Goal: Transaction & Acquisition: Share content

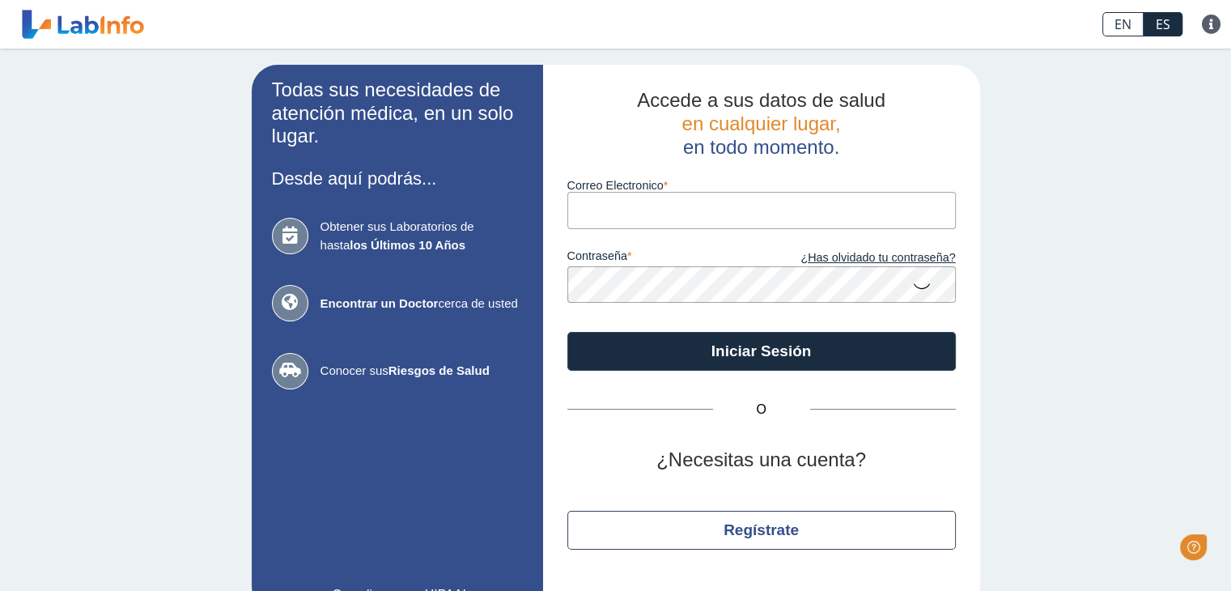
type input "[EMAIL_ADDRESS][DOMAIN_NAME]"
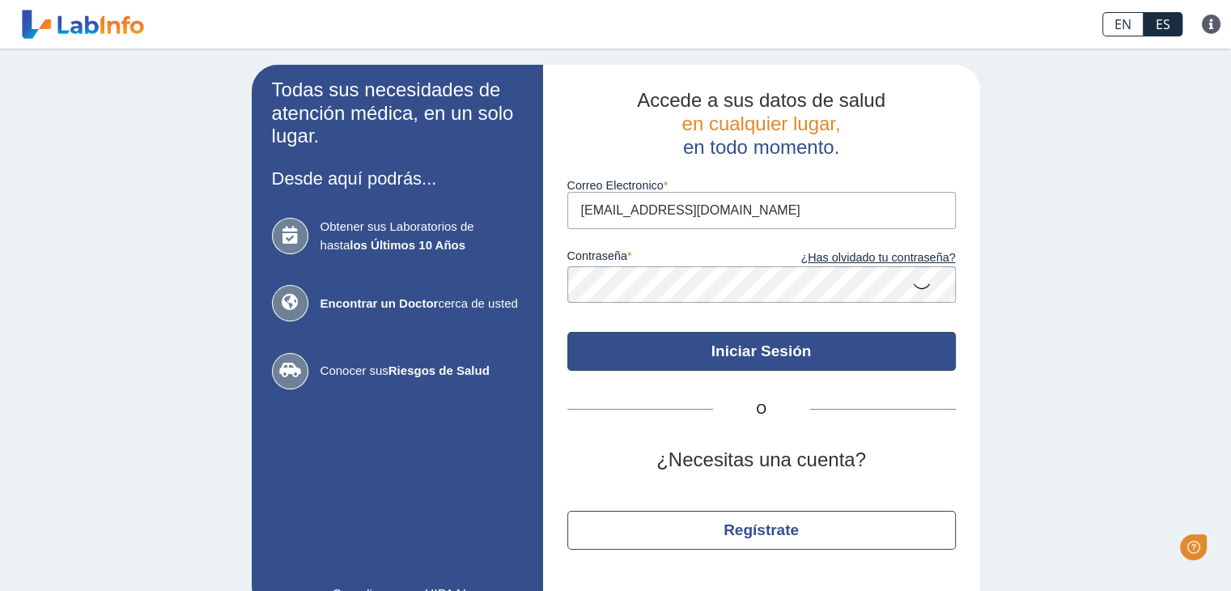
click at [790, 355] on button "Iniciar Sesión" at bounding box center [762, 351] width 389 height 39
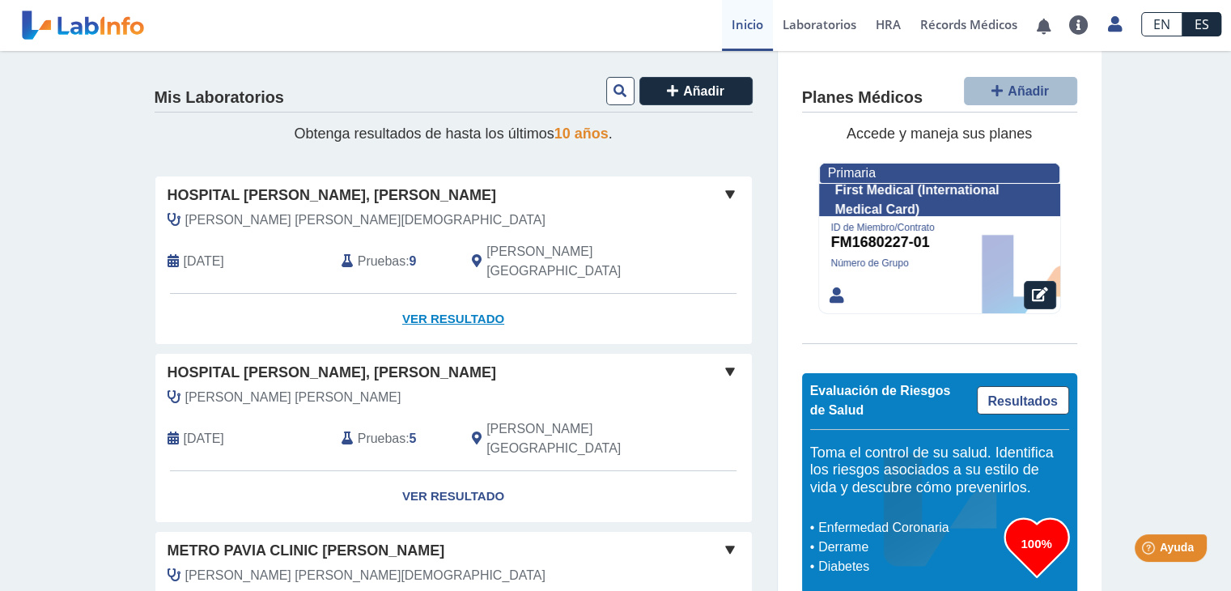
click at [444, 296] on link "Ver Resultado" at bounding box center [453, 319] width 597 height 51
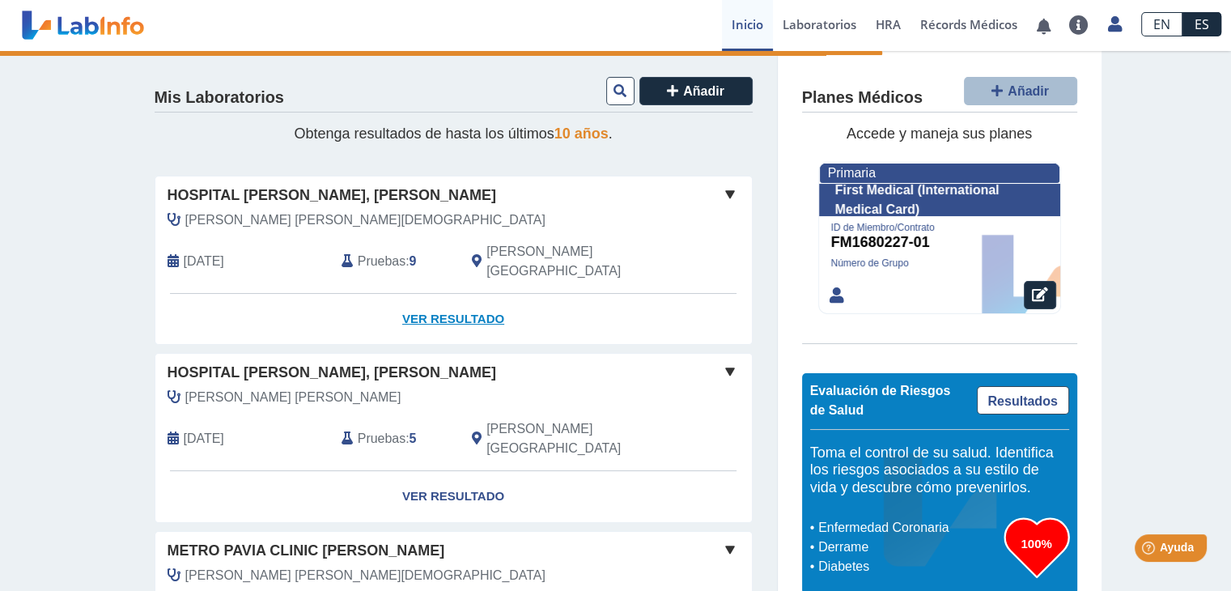
click at [444, 296] on link "Ver Resultado" at bounding box center [453, 319] width 597 height 51
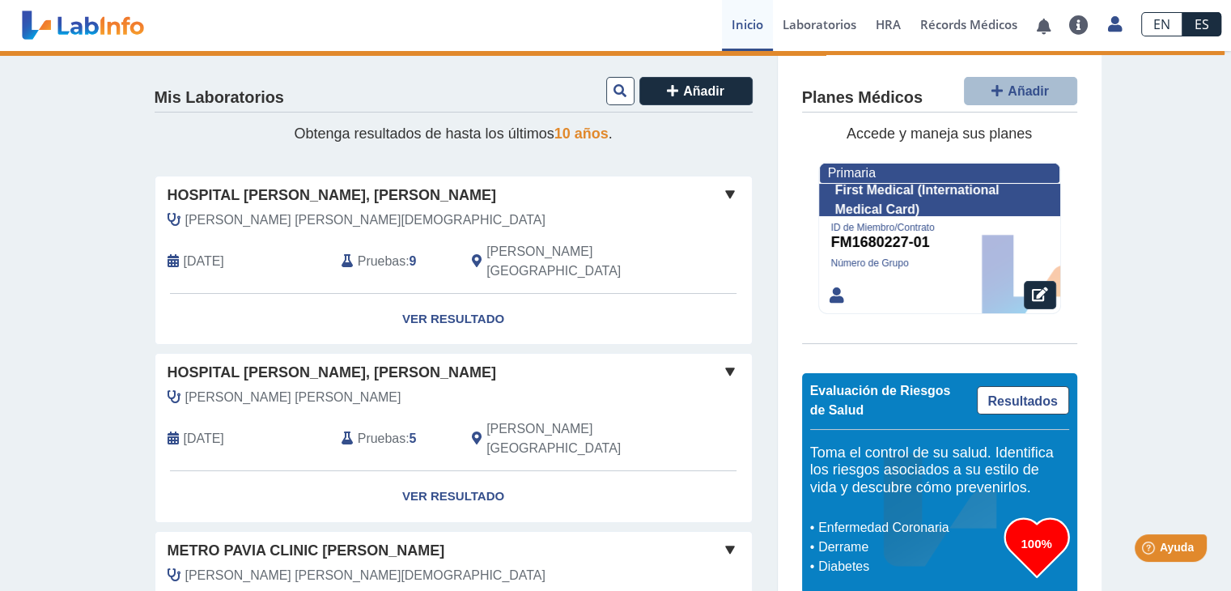
click at [726, 198] on span at bounding box center [730, 194] width 19 height 19
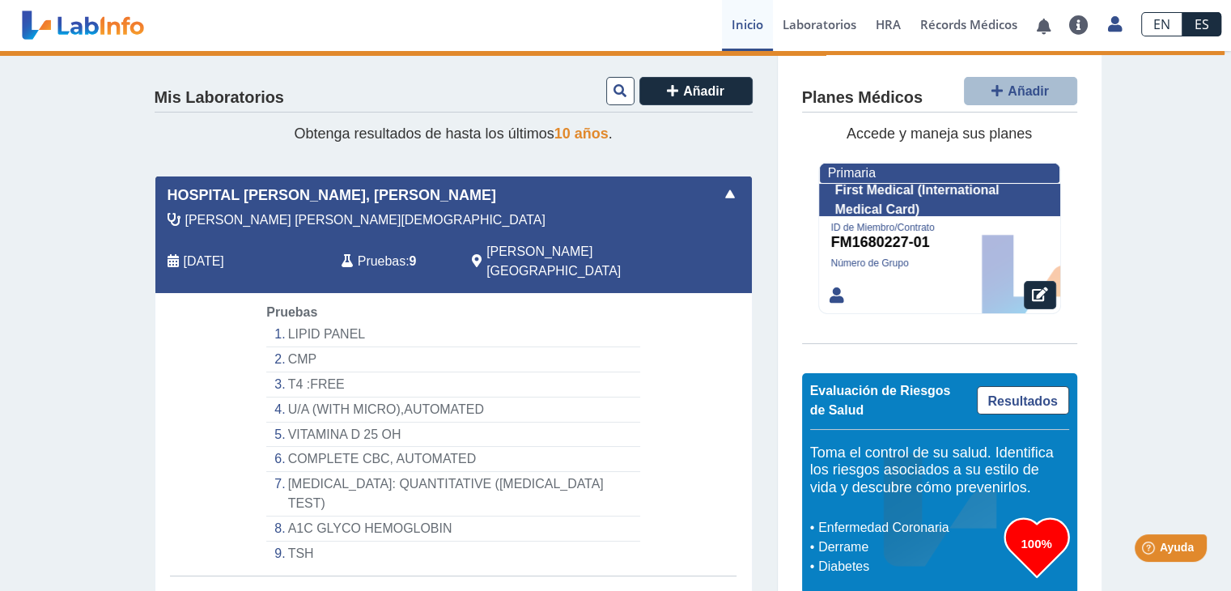
click at [447, 576] on link "Ver Resultado" at bounding box center [453, 601] width 597 height 51
click at [428, 576] on link "Ver Resultado" at bounding box center [453, 601] width 597 height 51
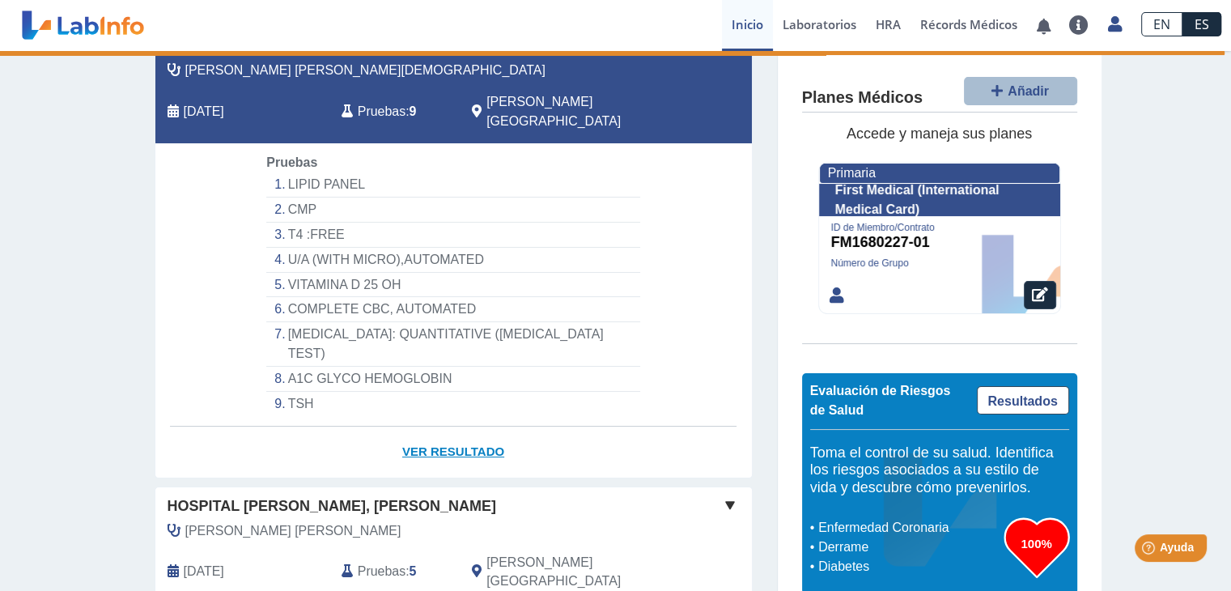
scroll to position [149, 0]
click at [460, 427] on link "Ver Resultado" at bounding box center [453, 452] width 597 height 51
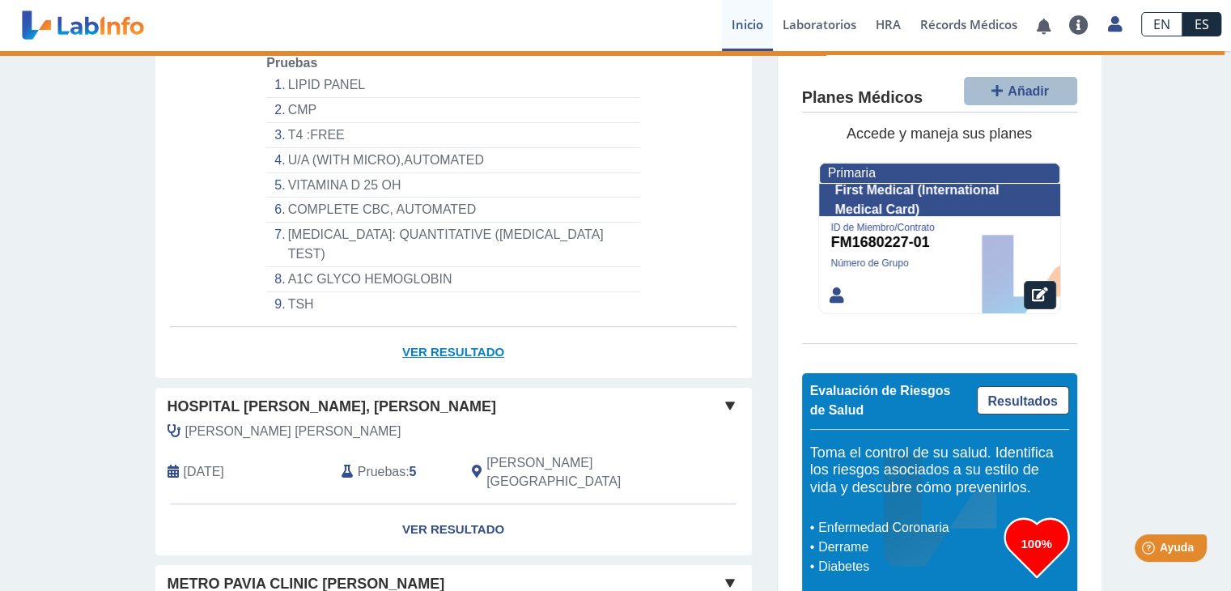
scroll to position [0, 0]
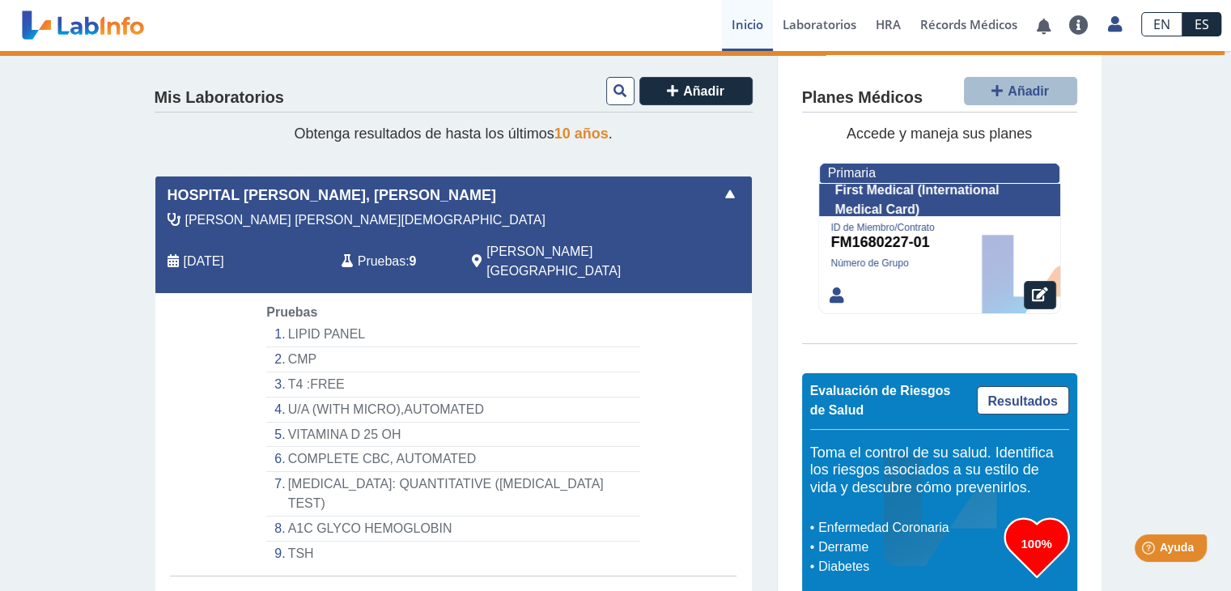
click at [725, 198] on span at bounding box center [730, 194] width 19 height 19
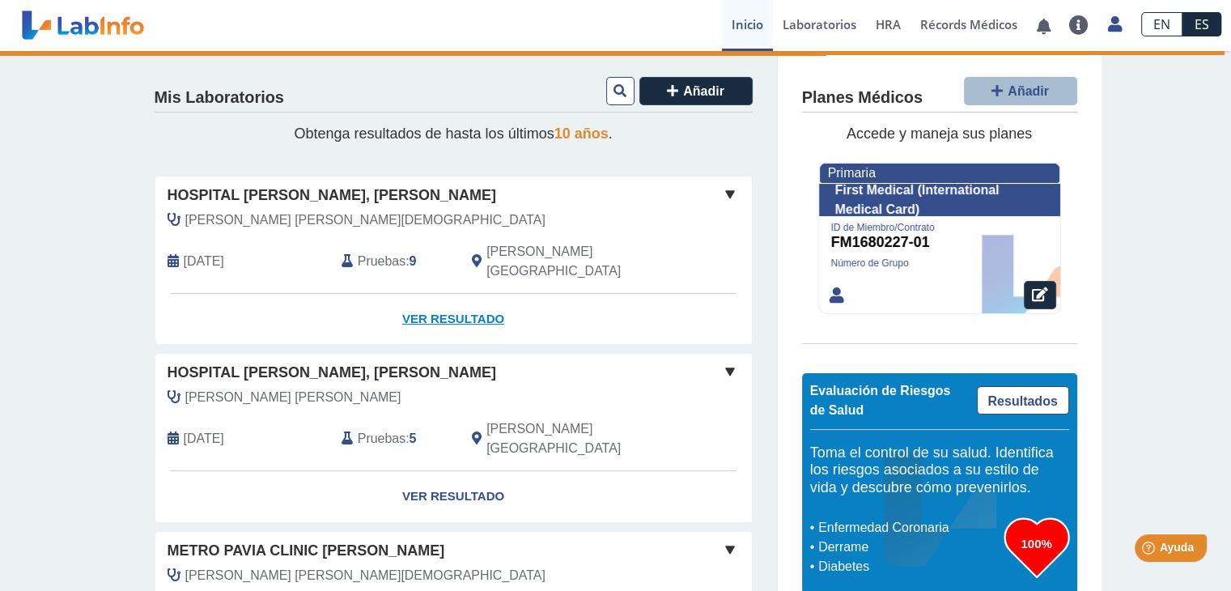
click at [466, 308] on link "Ver Resultado" at bounding box center [453, 319] width 597 height 51
click at [460, 304] on link "Ver Resultado" at bounding box center [453, 319] width 597 height 51
click at [453, 307] on link "Ver Resultado" at bounding box center [453, 319] width 597 height 51
click at [448, 298] on link "Ver Resultado" at bounding box center [453, 319] width 597 height 51
click at [436, 298] on link "Ver Resultado" at bounding box center [453, 319] width 597 height 51
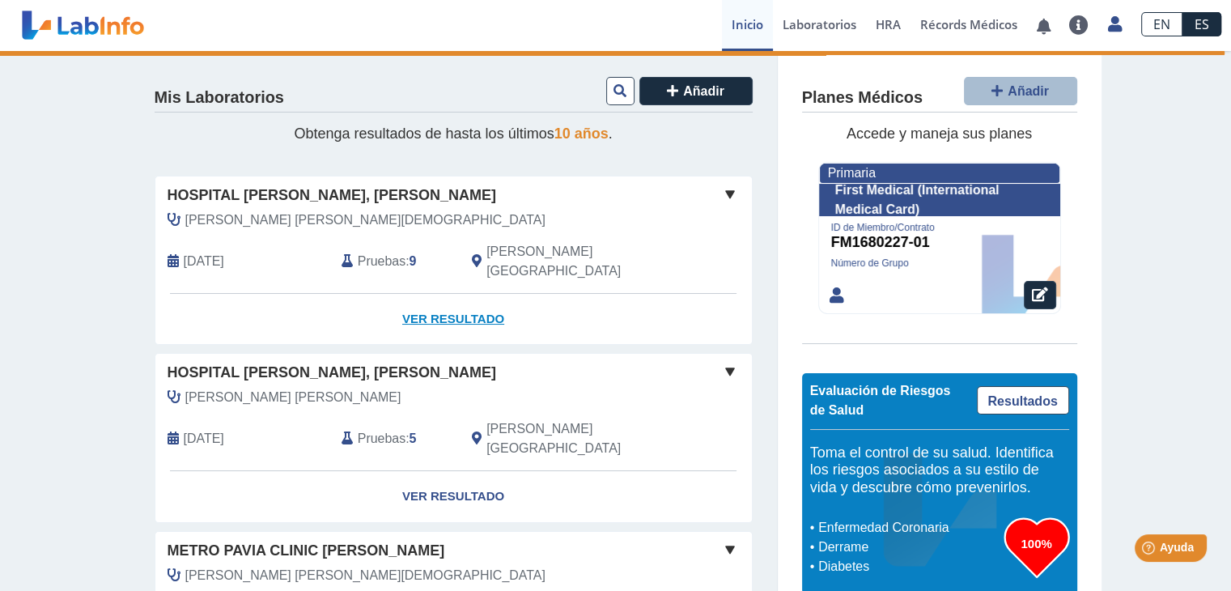
click at [724, 197] on span at bounding box center [730, 194] width 19 height 19
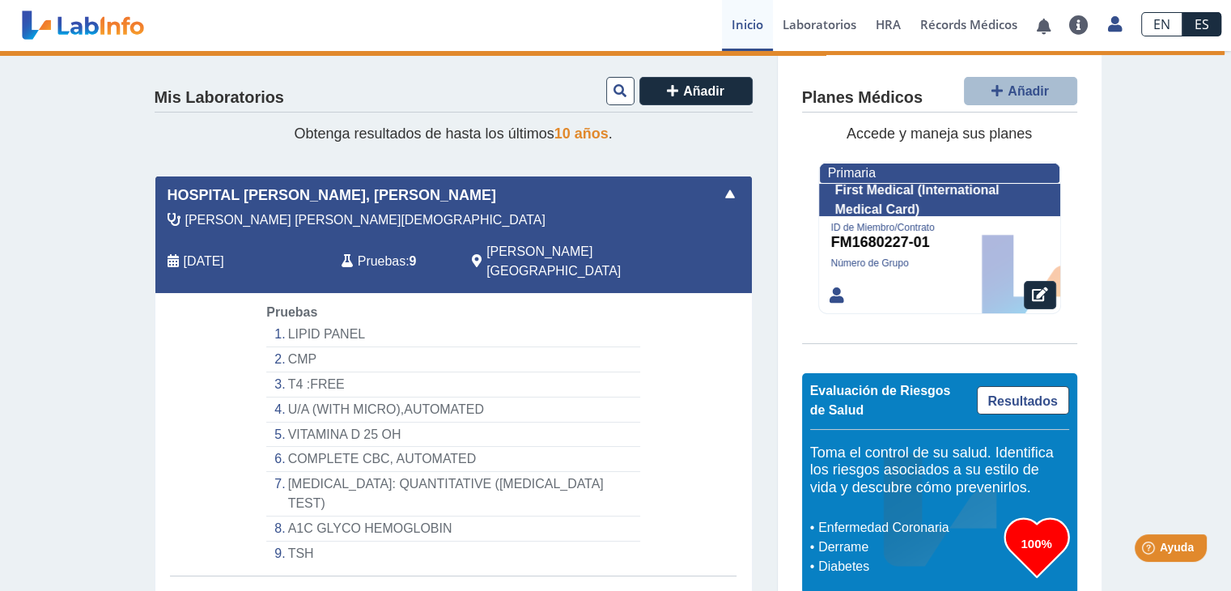
click at [328, 322] on li "LIPID PANEL" at bounding box center [452, 334] width 373 height 25
click at [341, 322] on li "LIPID PANEL" at bounding box center [452, 334] width 373 height 25
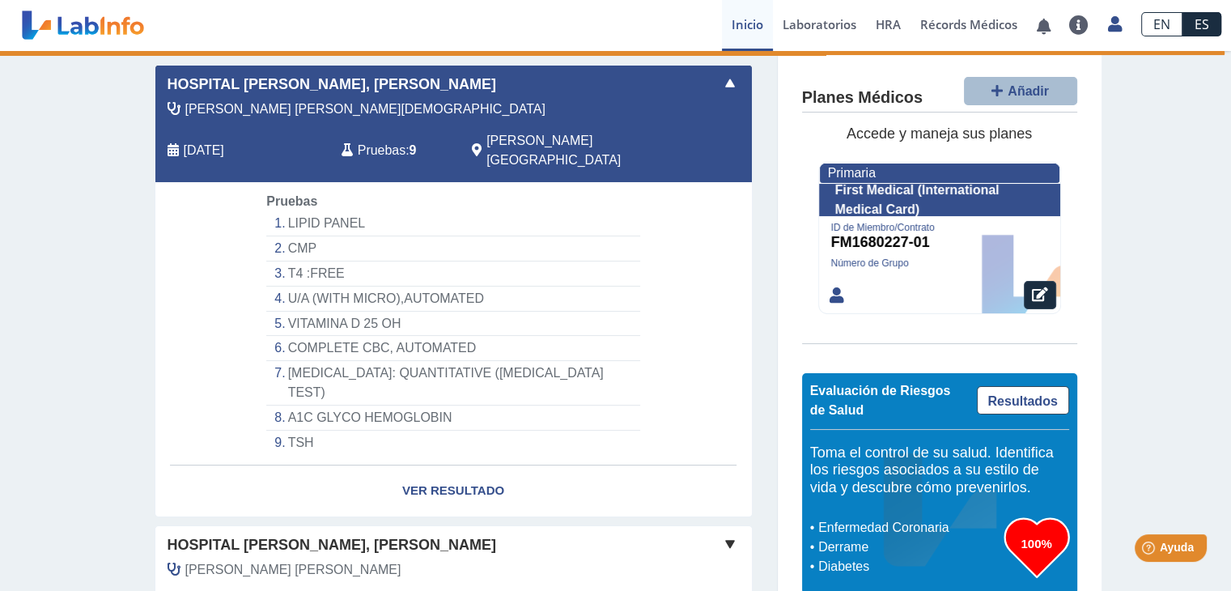
scroll to position [114, 0]
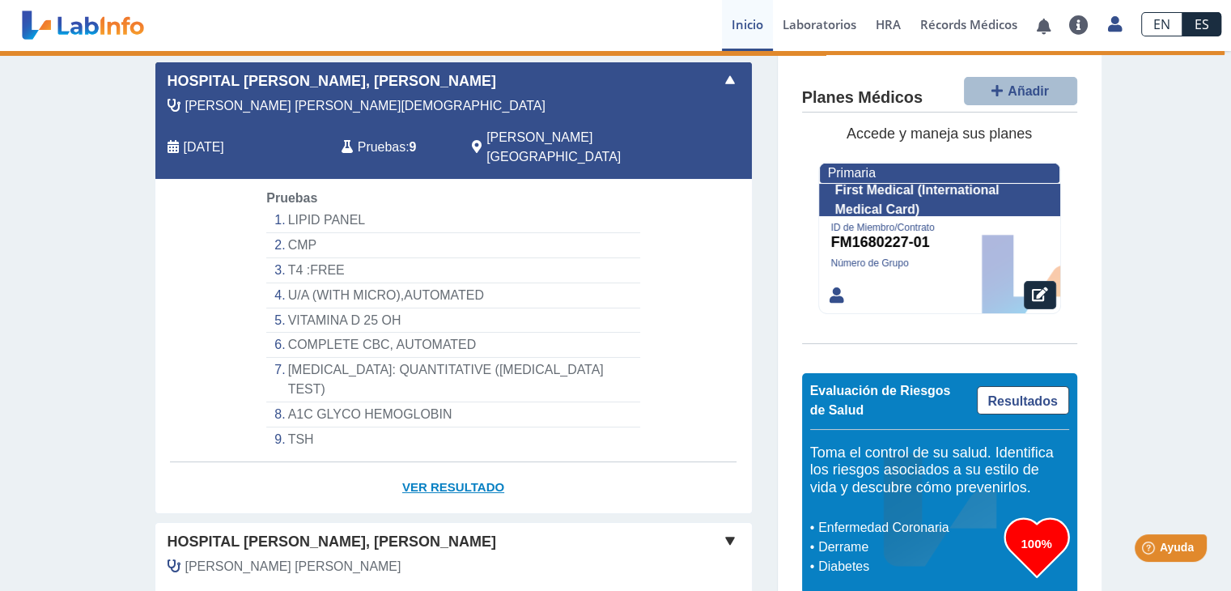
click at [437, 462] on link "Ver Resultado" at bounding box center [453, 487] width 597 height 51
click at [436, 462] on link "Ver Resultado" at bounding box center [453, 487] width 597 height 51
click at [357, 402] on li "A1C GLYCO HEMOGLOBIN" at bounding box center [452, 414] width 373 height 25
click at [345, 333] on li "COMPLETE CBC, AUTOMATED" at bounding box center [452, 345] width 373 height 25
click at [358, 333] on li "COMPLETE CBC, AUTOMATED" at bounding box center [452, 345] width 373 height 25
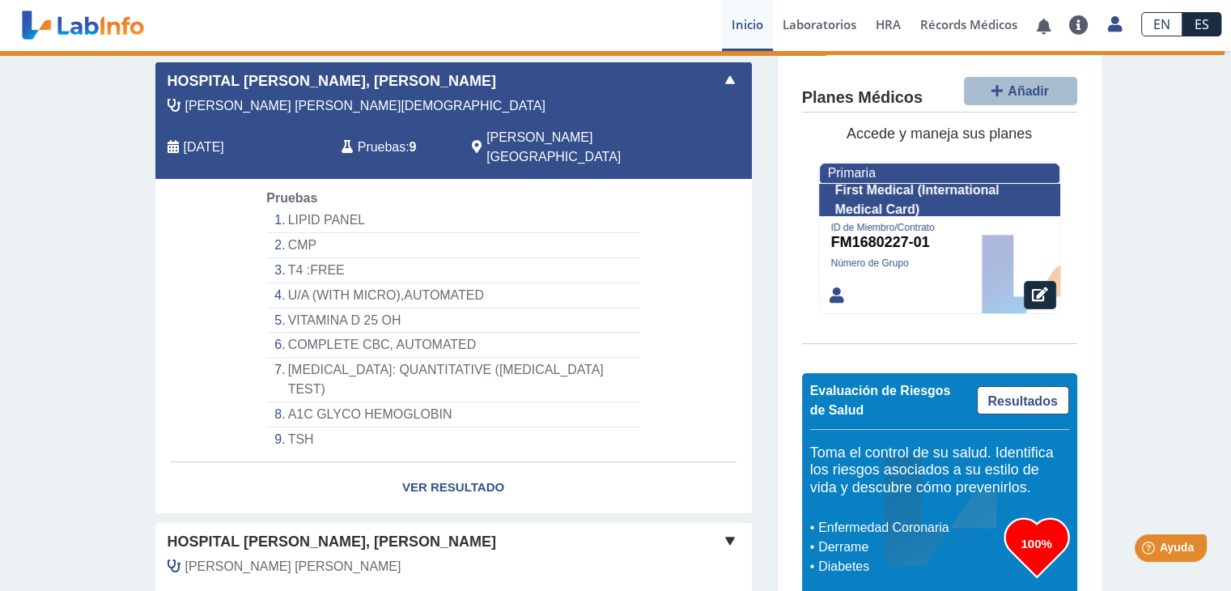
click at [387, 333] on li "COMPLETE CBC, AUTOMATED" at bounding box center [452, 345] width 373 height 25
click at [260, 96] on span "[PERSON_NAME] [PERSON_NAME][DEMOGRAPHIC_DATA]" at bounding box center [365, 105] width 360 height 19
click at [334, 208] on li "LIPID PANEL" at bounding box center [452, 220] width 373 height 25
click at [431, 462] on link "Ver Resultado" at bounding box center [453, 487] width 597 height 51
click at [433, 462] on link "Ver Resultado" at bounding box center [453, 487] width 597 height 51
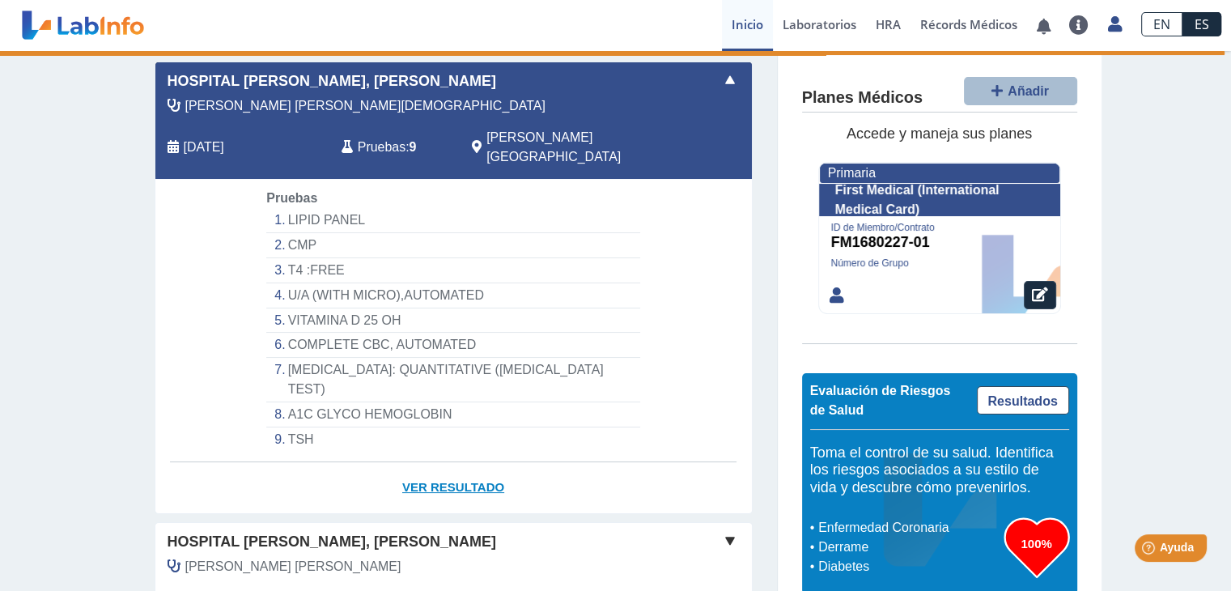
click at [433, 462] on link "Ver Resultado" at bounding box center [453, 487] width 597 height 51
click at [735, 82] on div "Hospital [PERSON_NAME], [PERSON_NAME]" at bounding box center [453, 81] width 597 height 22
click at [722, 82] on span at bounding box center [730, 79] width 19 height 19
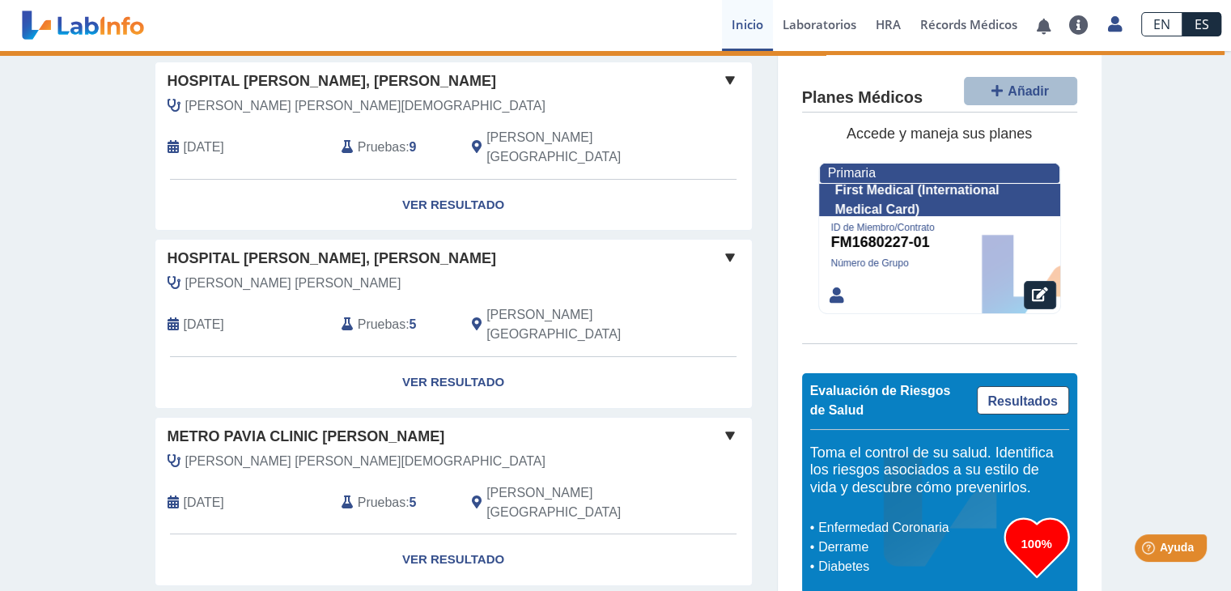
click at [721, 87] on span at bounding box center [730, 79] width 19 height 19
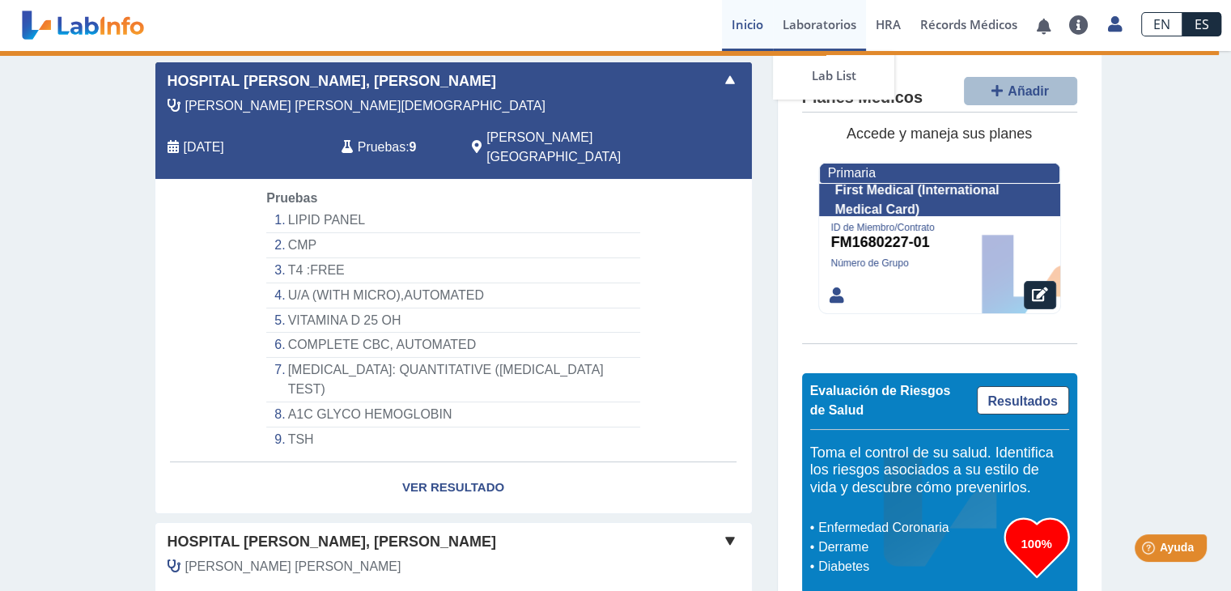
click at [815, 16] on link "Laboratorios" at bounding box center [819, 25] width 93 height 51
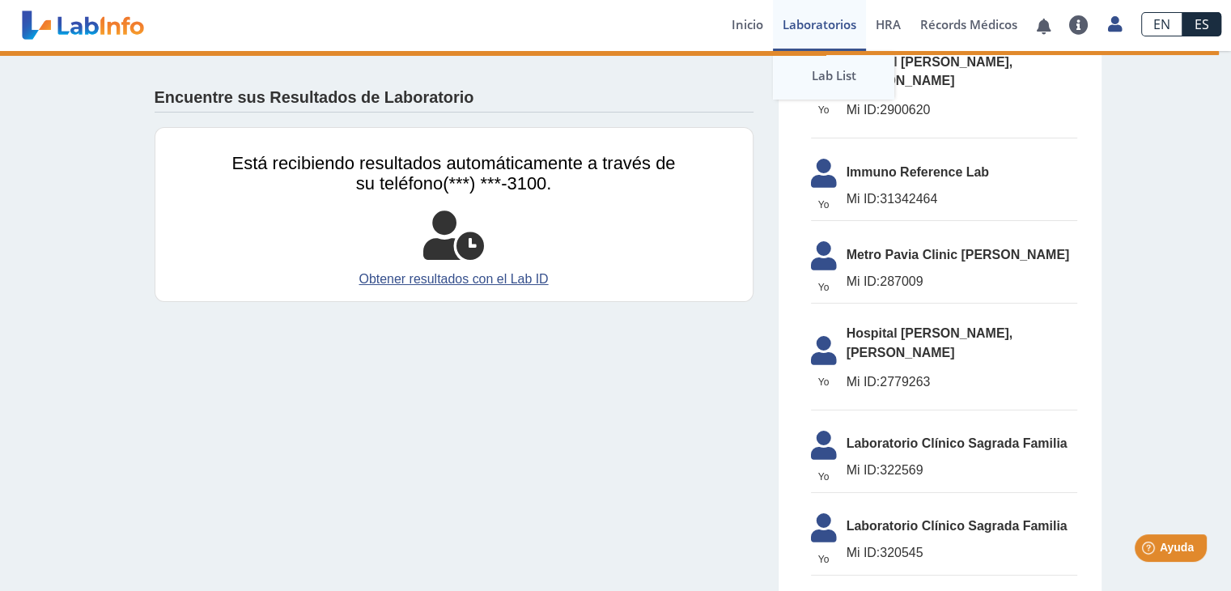
click at [832, 75] on link "Lab List" at bounding box center [833, 75] width 121 height 49
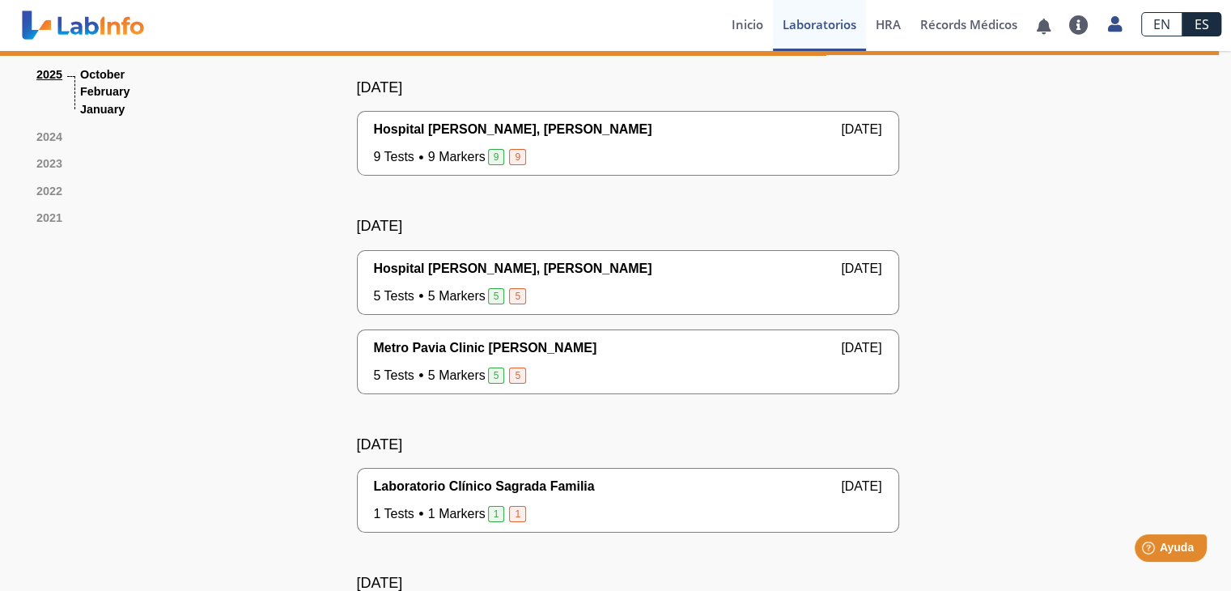
click at [446, 155] on span "9 Tests 9 Markers 9 9" at bounding box center [451, 156] width 155 height 19
click at [748, 166] on div "Hospital [PERSON_NAME], [PERSON_NAME] [DATE] 9 Tests 9 Markers 9 [DEMOGRAPHIC_D…" at bounding box center [628, 143] width 542 height 65
click at [518, 161] on span "9" at bounding box center [517, 157] width 17 height 16
select select "**********"
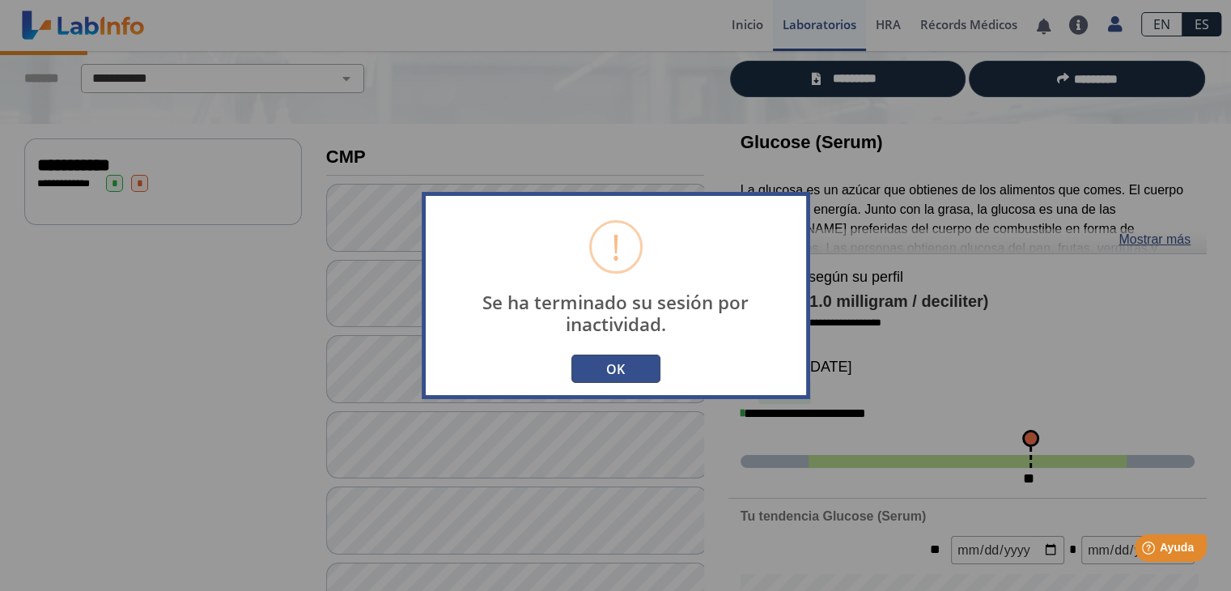
scroll to position [38, 0]
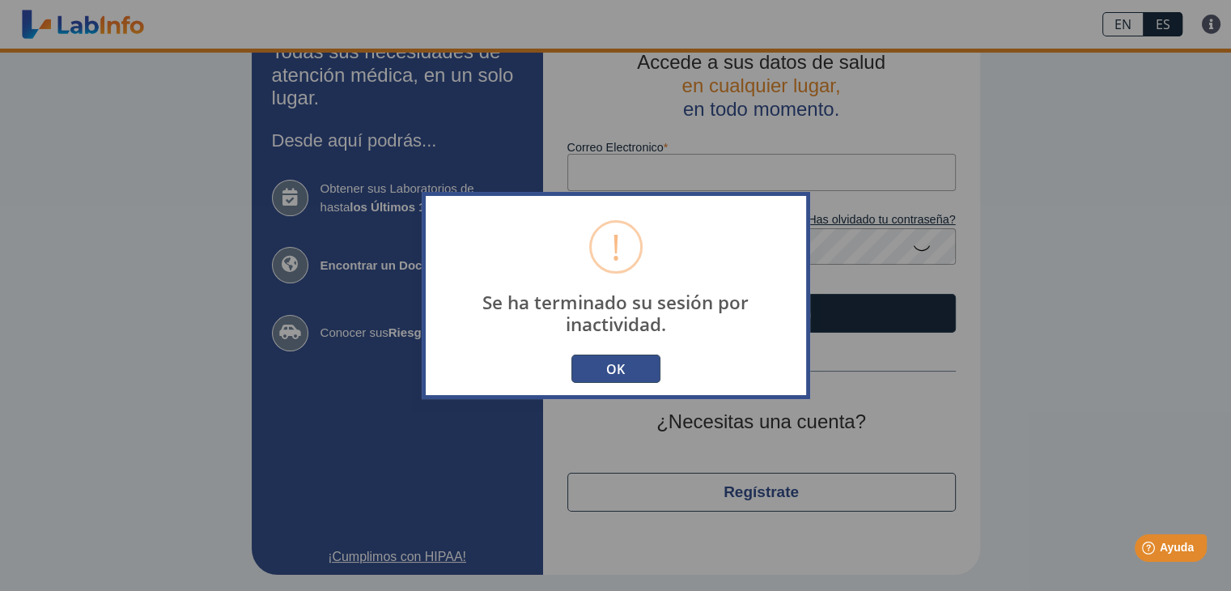
type input "[EMAIL_ADDRESS][DOMAIN_NAME]"
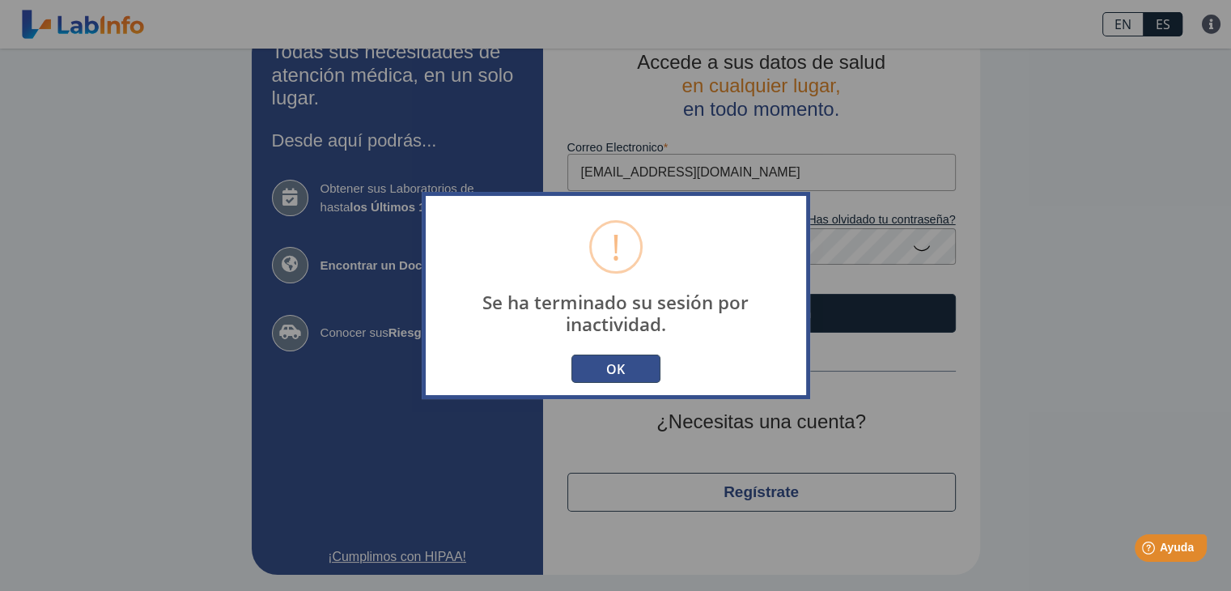
click at [607, 376] on button "OK" at bounding box center [616, 369] width 89 height 28
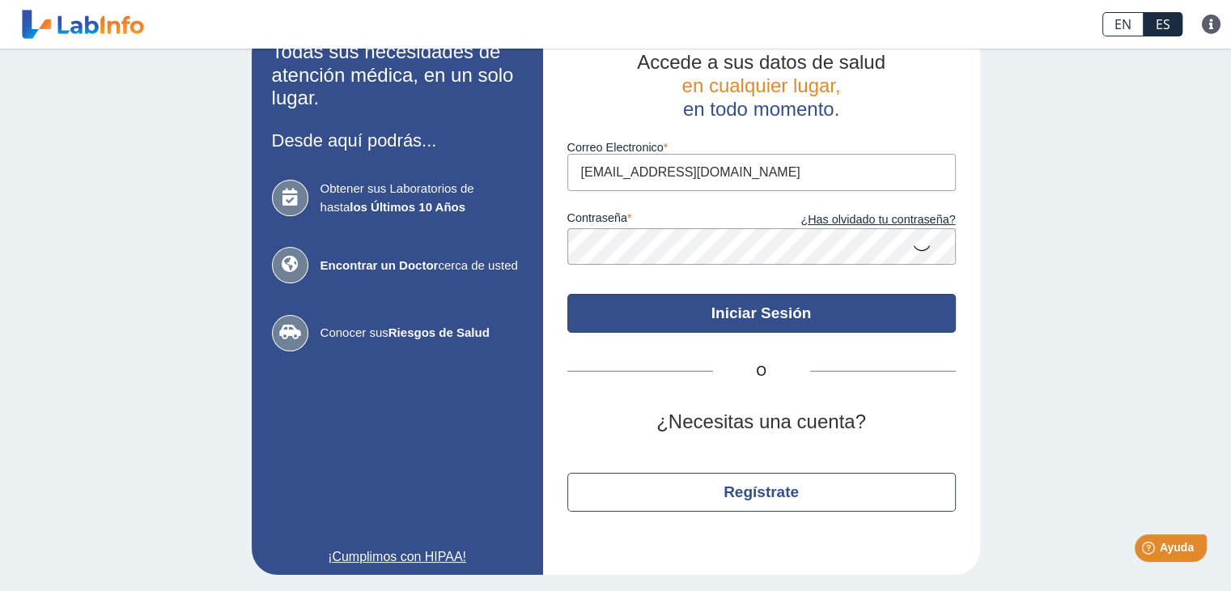
click at [831, 326] on button "Iniciar Sesión" at bounding box center [762, 313] width 389 height 39
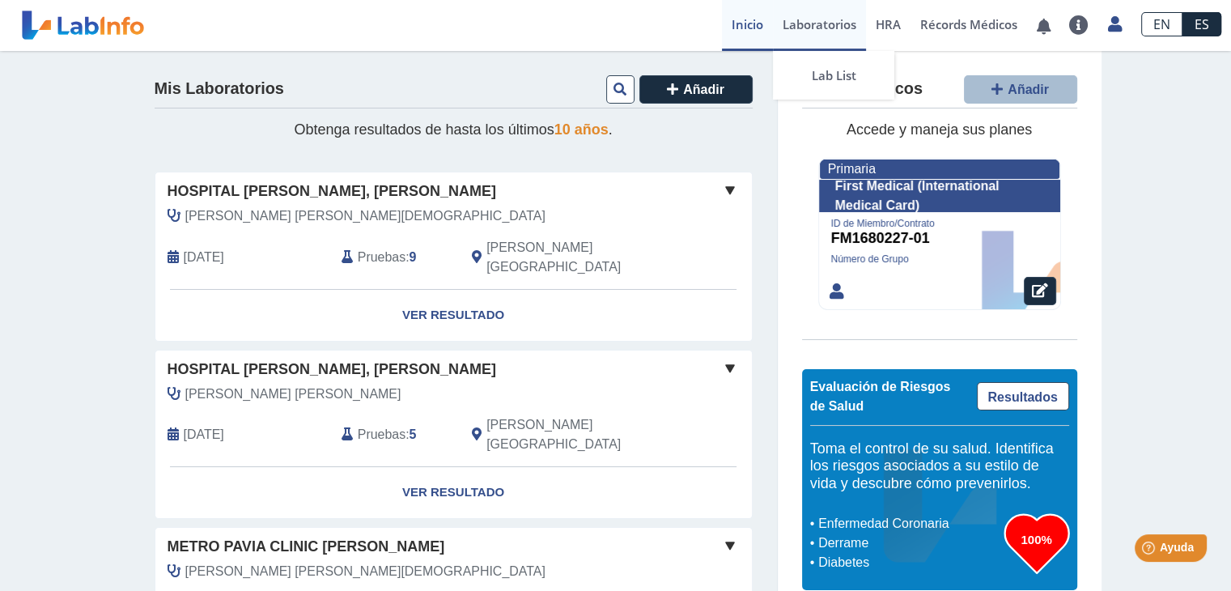
click at [808, 23] on link "Laboratorios" at bounding box center [819, 25] width 93 height 51
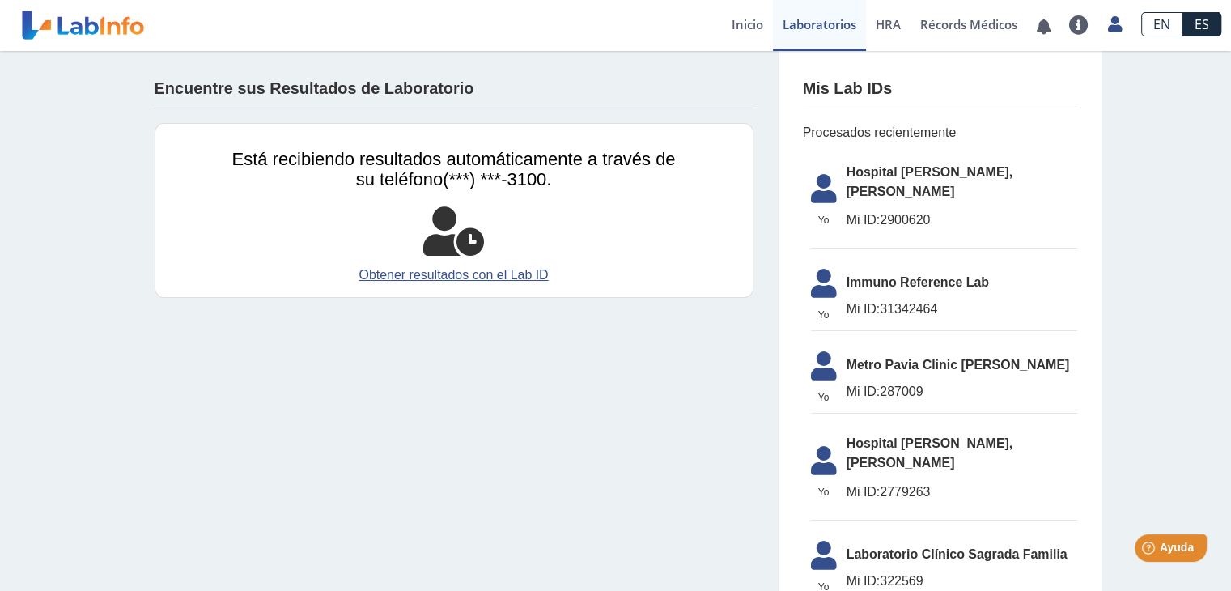
click at [510, 279] on link "Obtener resultados con el Lab ID" at bounding box center [454, 275] width 444 height 19
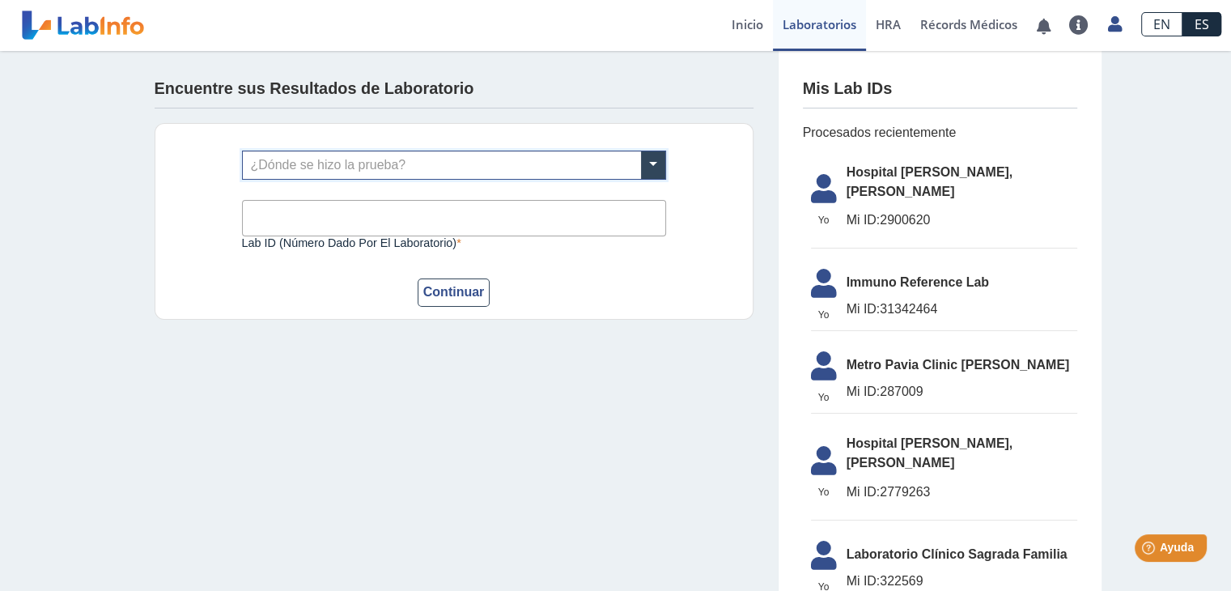
click at [984, 35] on link "Récords Médicos" at bounding box center [969, 25] width 117 height 51
click at [887, 32] on link "HRA Evaluación de Riesgos de Salud" at bounding box center [888, 25] width 45 height 51
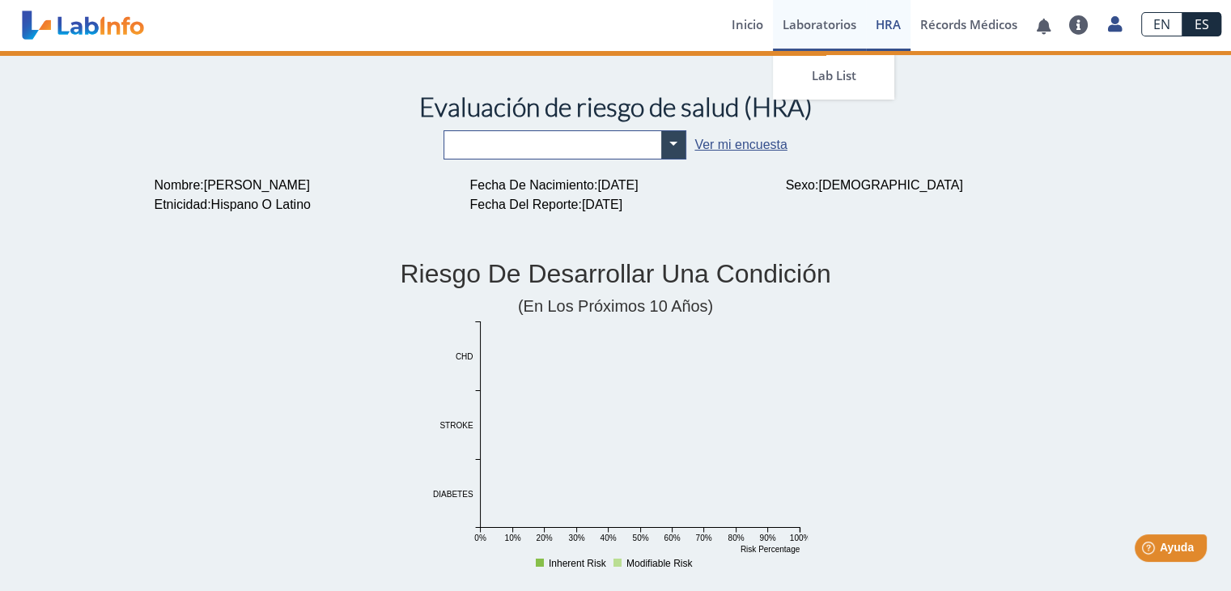
click at [823, 44] on link "Laboratorios" at bounding box center [819, 25] width 93 height 51
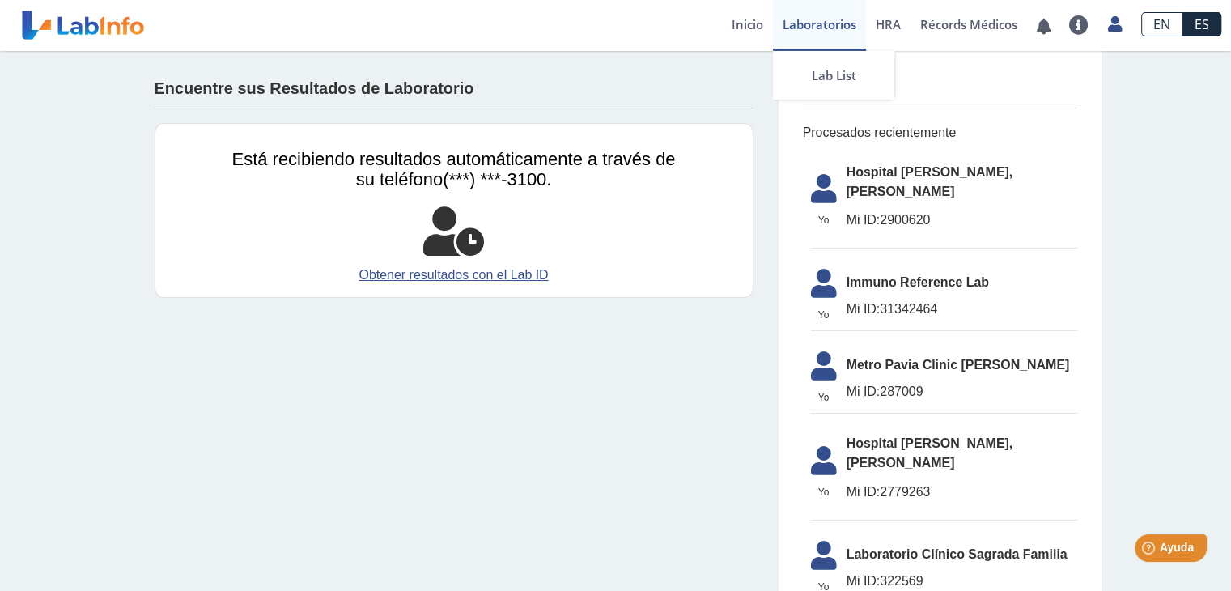
click at [858, 213] on span "Mi ID:" at bounding box center [864, 220] width 34 height 14
click at [1111, 23] on icon at bounding box center [1115, 24] width 14 height 12
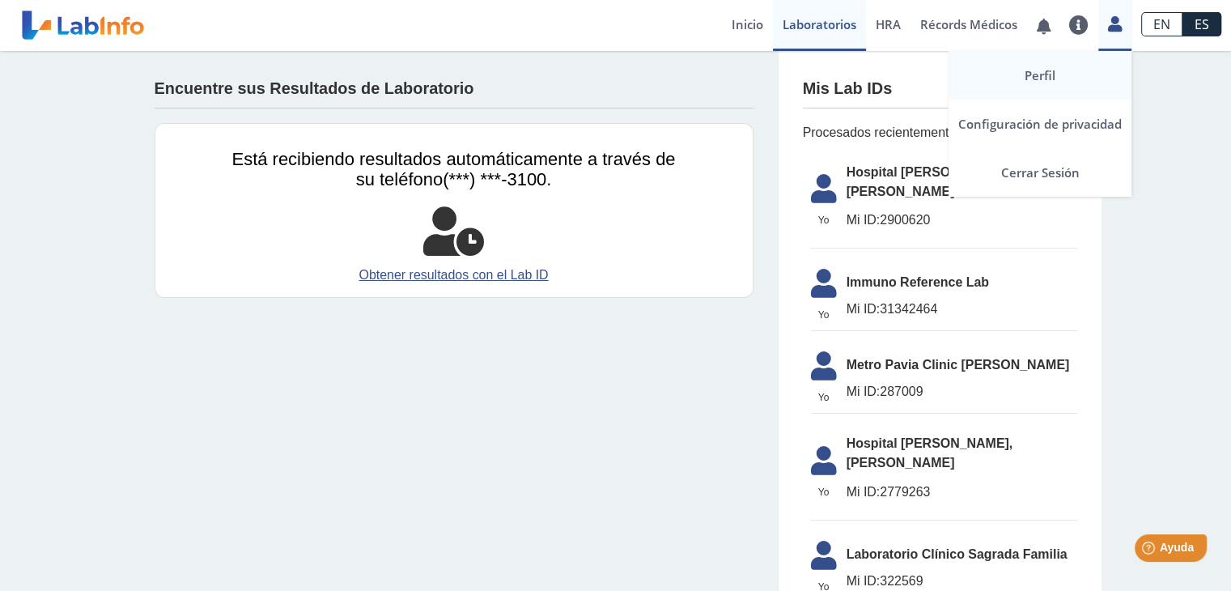
click at [1047, 81] on link "Perfil" at bounding box center [1040, 75] width 183 height 49
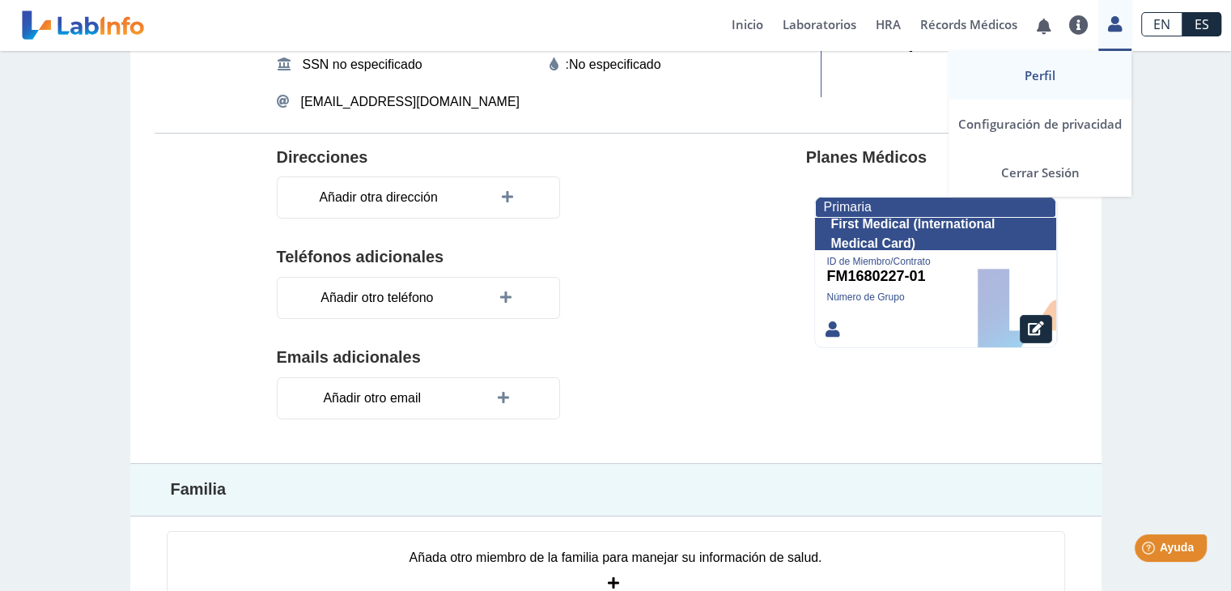
scroll to position [240, 0]
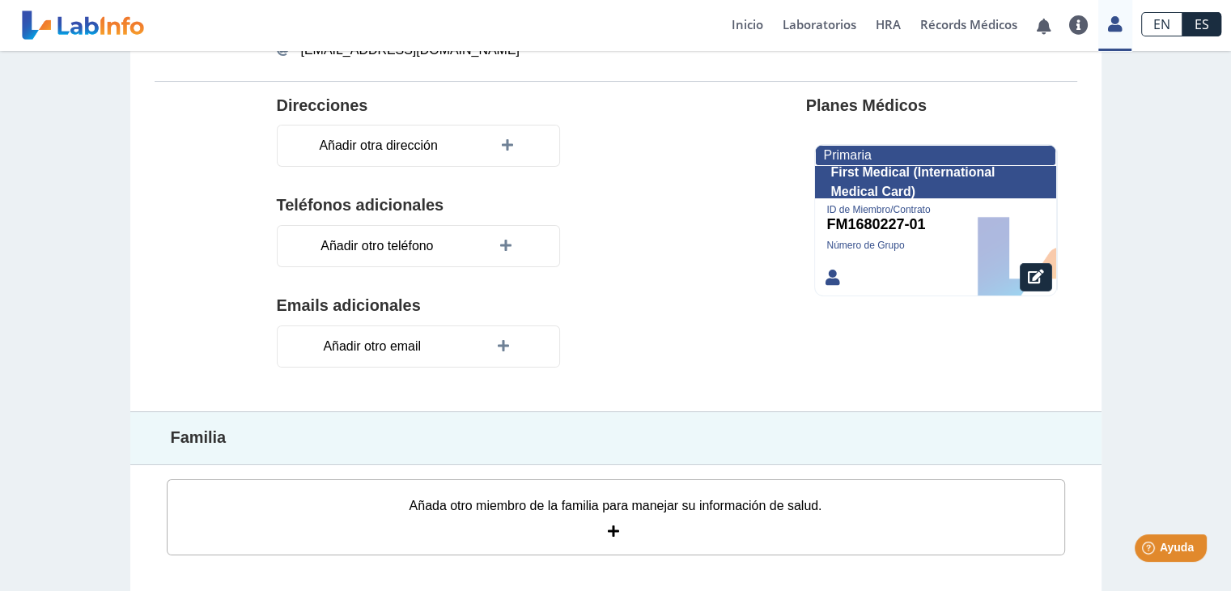
click at [608, 527] on icon at bounding box center [616, 531] width 16 height 13
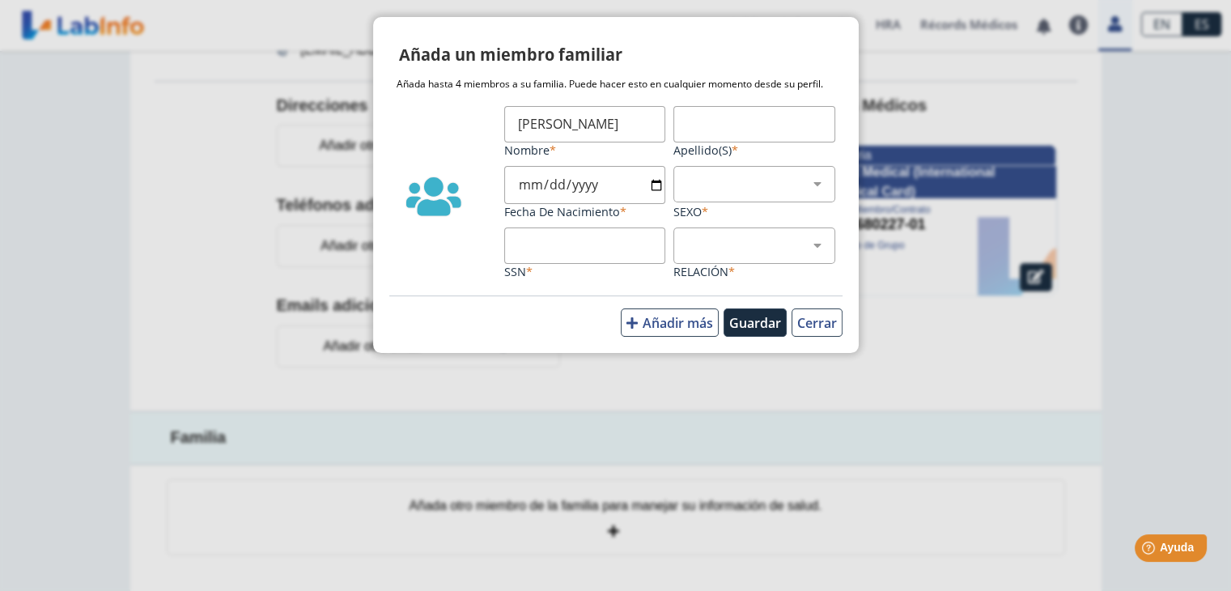
type input "[PERSON_NAME]"
click at [746, 125] on input "Apellido(s)" at bounding box center [755, 124] width 162 height 36
type input "[PERSON_NAME]"
click at [573, 185] on input "Fecha de Nacimiento" at bounding box center [585, 185] width 162 height 38
click at [528, 187] on input "Fecha de Nacimiento" at bounding box center [585, 185] width 162 height 38
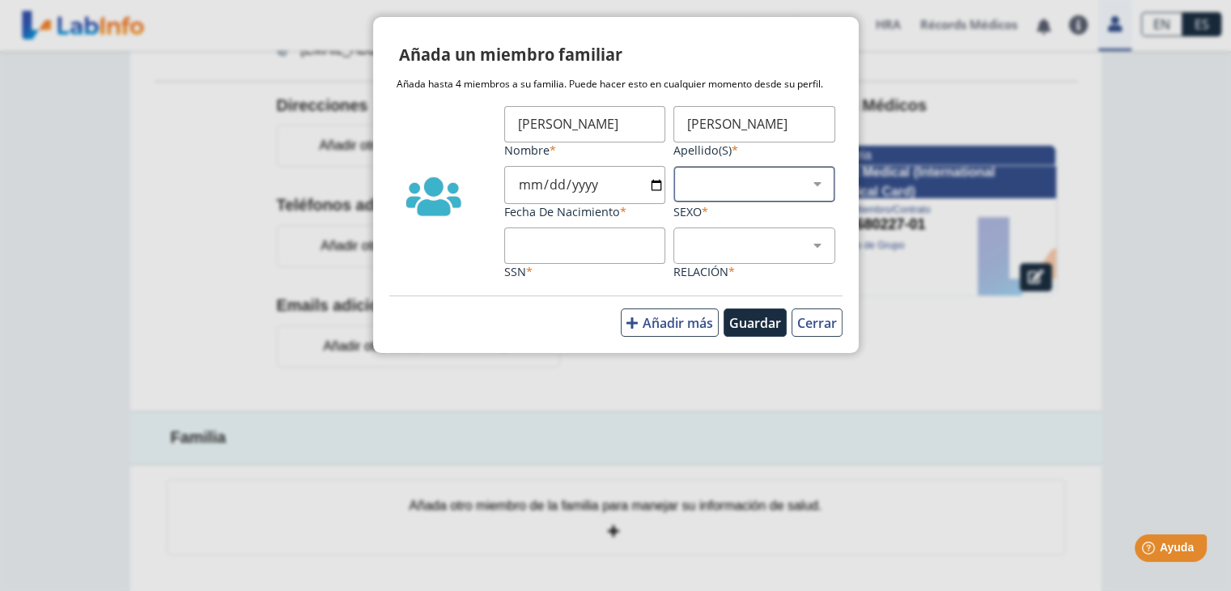
click at [734, 177] on select "Masculino Femenino" at bounding box center [760, 183] width 147 height 15
select select "2"
click at [687, 176] on select "Masculino Femenino" at bounding box center [760, 183] width 147 height 15
click at [609, 249] on input "SSN" at bounding box center [585, 246] width 162 height 36
click at [819, 317] on button "Cerrar" at bounding box center [817, 322] width 51 height 28
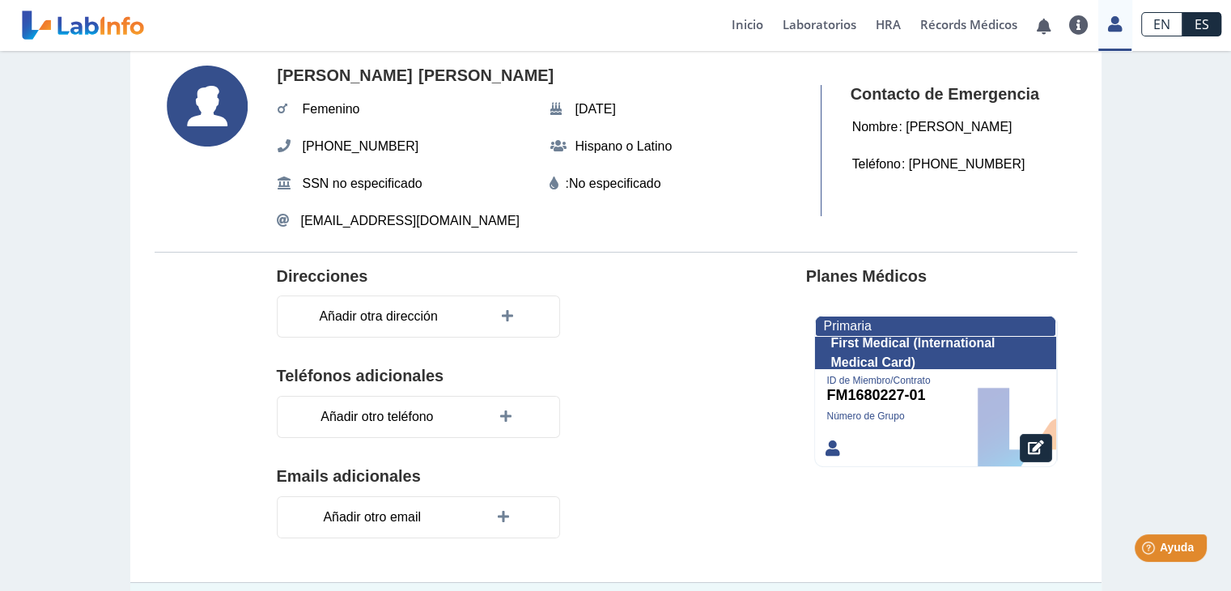
scroll to position [0, 0]
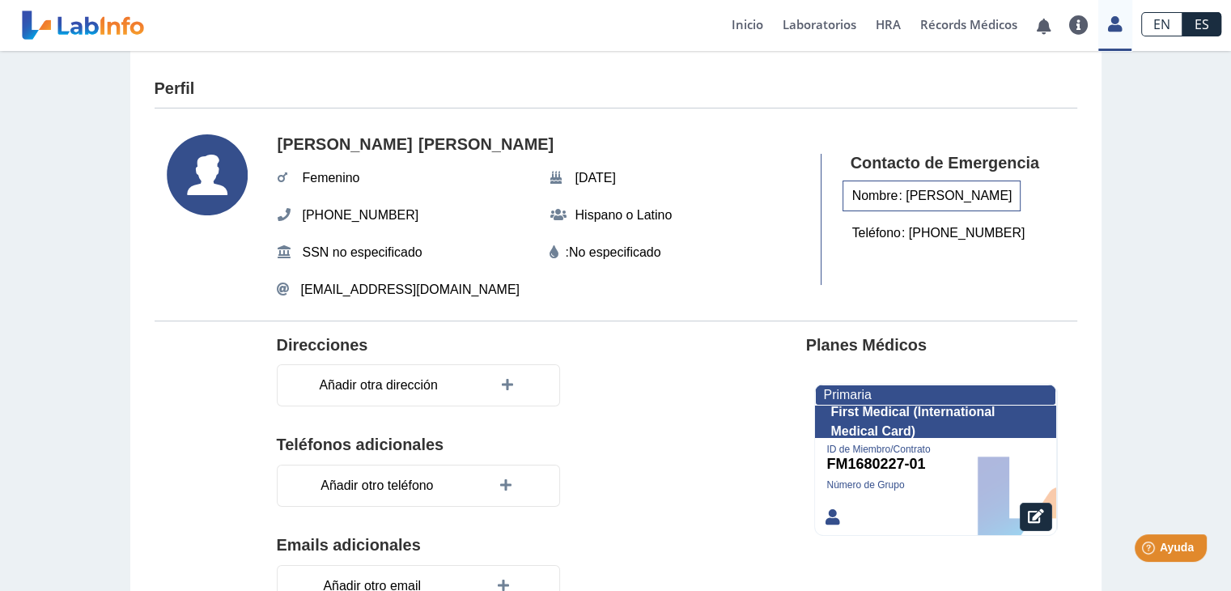
click at [952, 205] on div "Nombre : [PERSON_NAME]" at bounding box center [932, 196] width 179 height 31
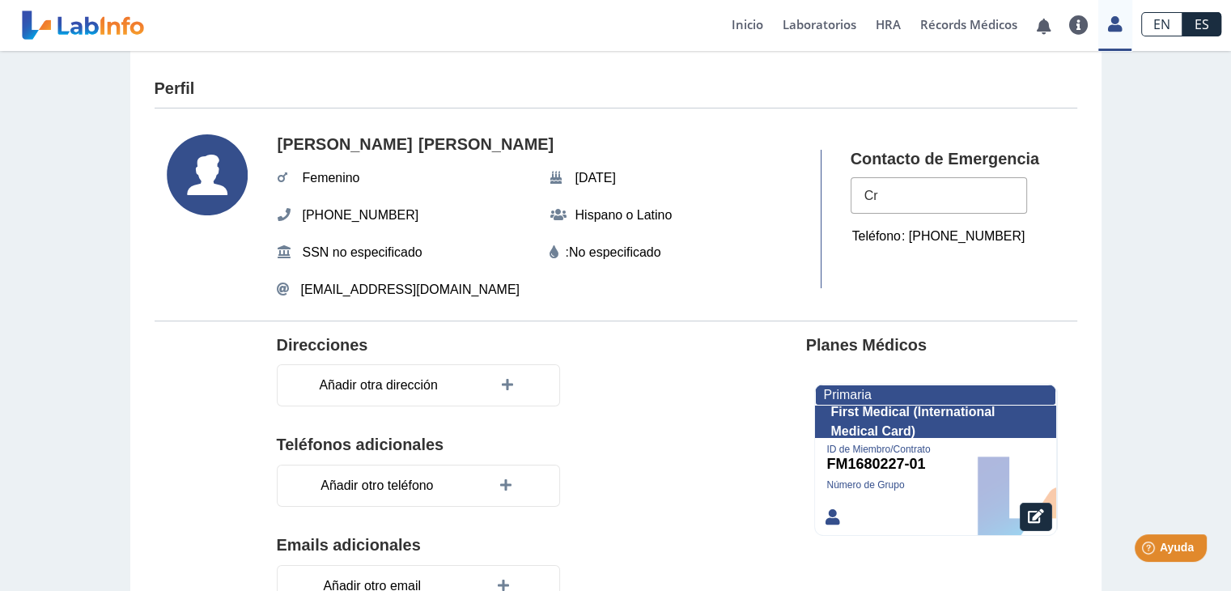
type input "C"
click at [981, 233] on div "Teléfono : [PHONE_NUMBER]" at bounding box center [939, 236] width 192 height 31
type input "(7"
click at [997, 290] on section "[PERSON_NAME] [DATE] (321) 960-3100 Hispano o [DEMOGRAPHIC_DATA] SSN no especif…" at bounding box center [616, 219] width 923 height 202
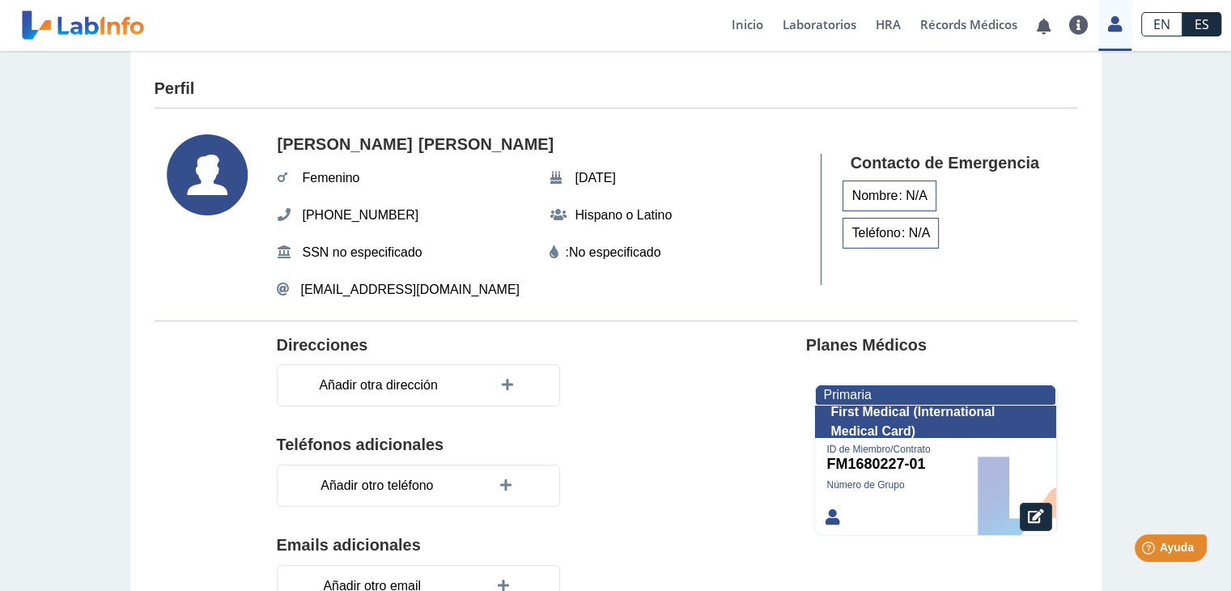
click at [908, 192] on div "Nombre : N/A" at bounding box center [890, 196] width 94 height 31
type input "[PERSON_NAME]"
click at [887, 243] on span "Teléfono" at bounding box center [877, 236] width 58 height 29
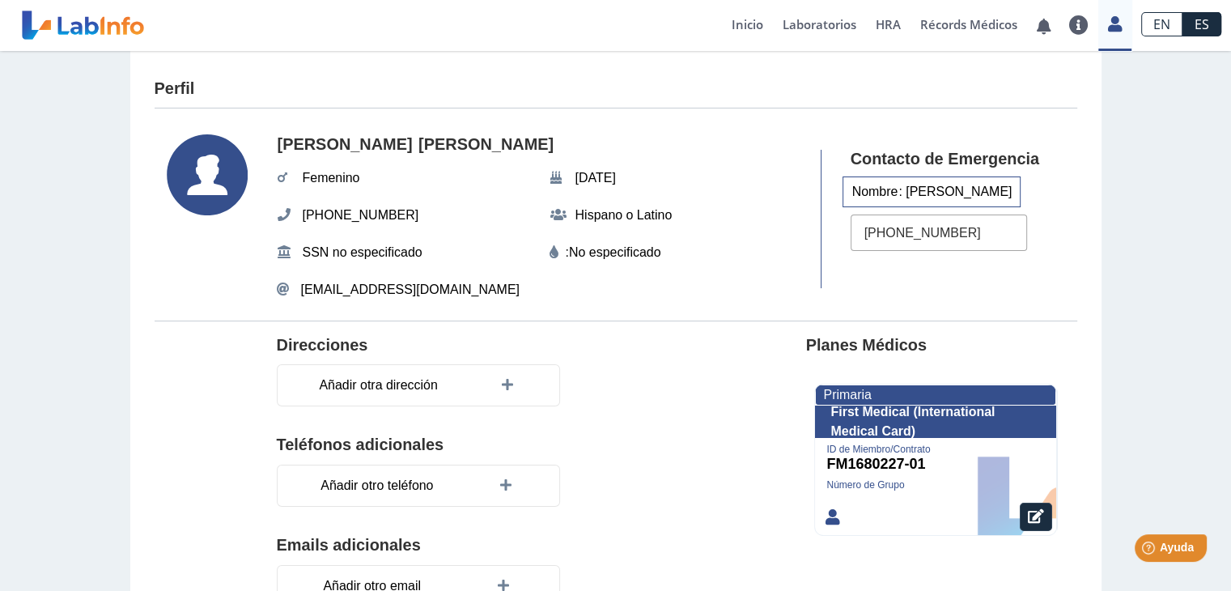
type input "[PHONE_NUMBER]"
click at [632, 466] on editable "Añadir otro teléfono" at bounding box center [479, 481] width 405 height 52
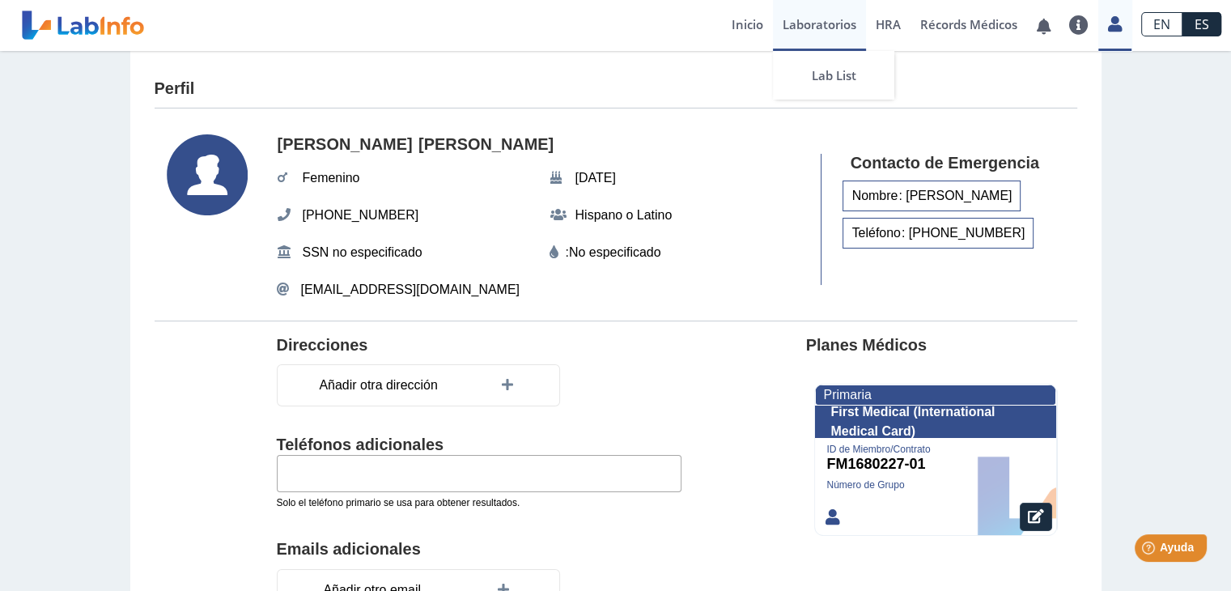
click at [819, 27] on link "Laboratorios" at bounding box center [819, 25] width 93 height 51
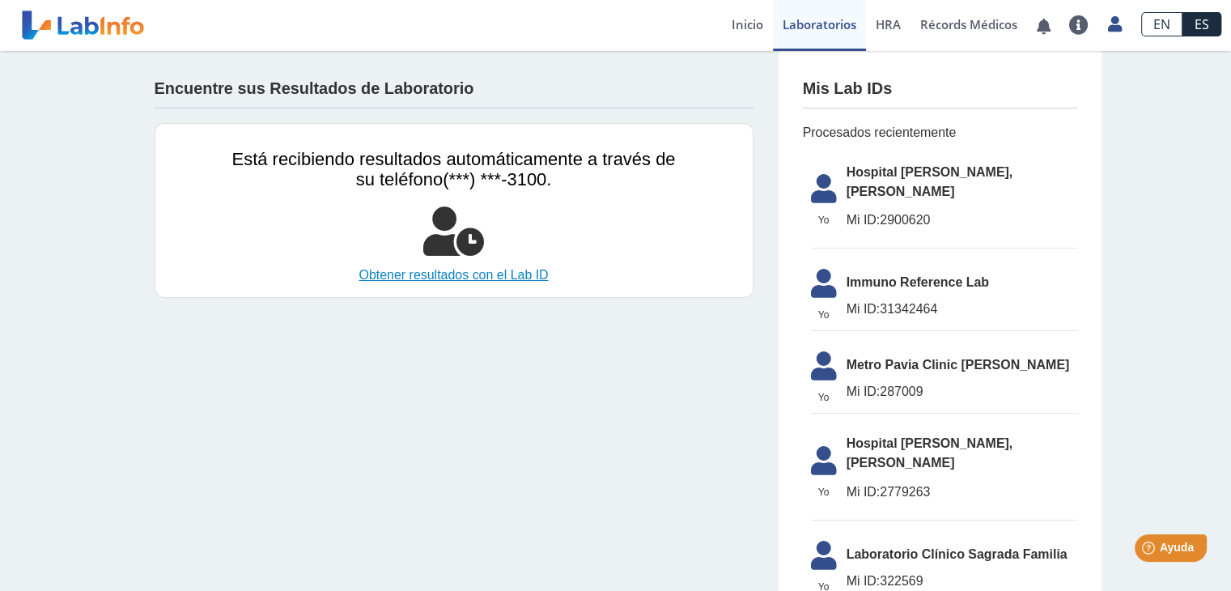
click at [504, 272] on link "Obtener resultados con el Lab ID" at bounding box center [454, 275] width 444 height 19
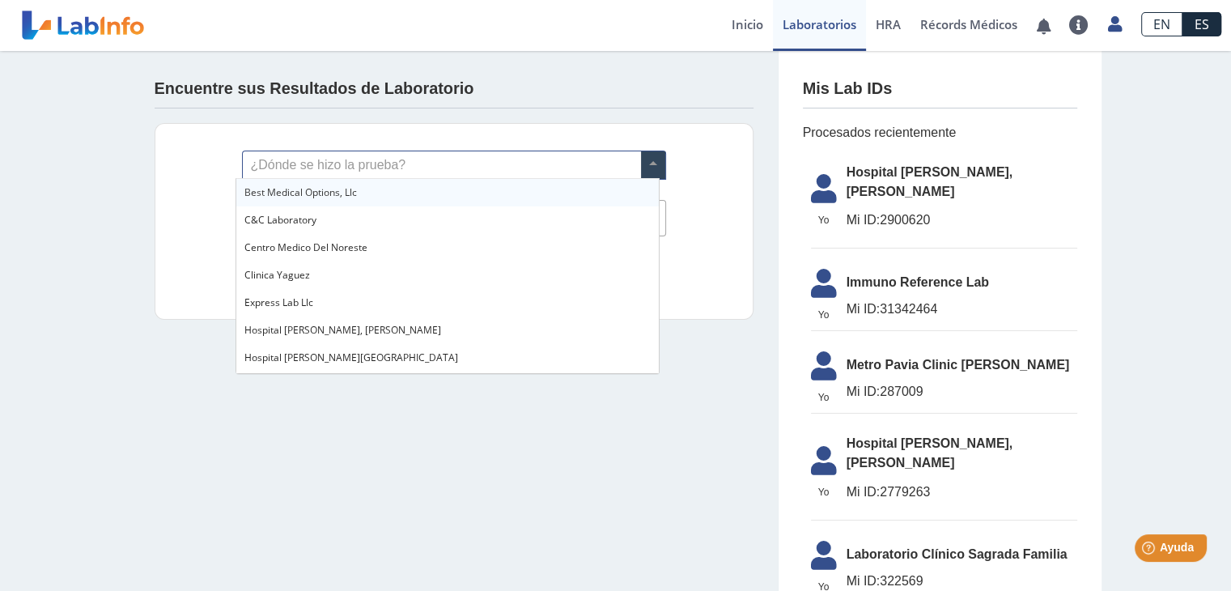
click at [402, 161] on input "text" at bounding box center [454, 165] width 423 height 28
click at [311, 330] on span "Hospital [PERSON_NAME], [PERSON_NAME]" at bounding box center [343, 330] width 197 height 14
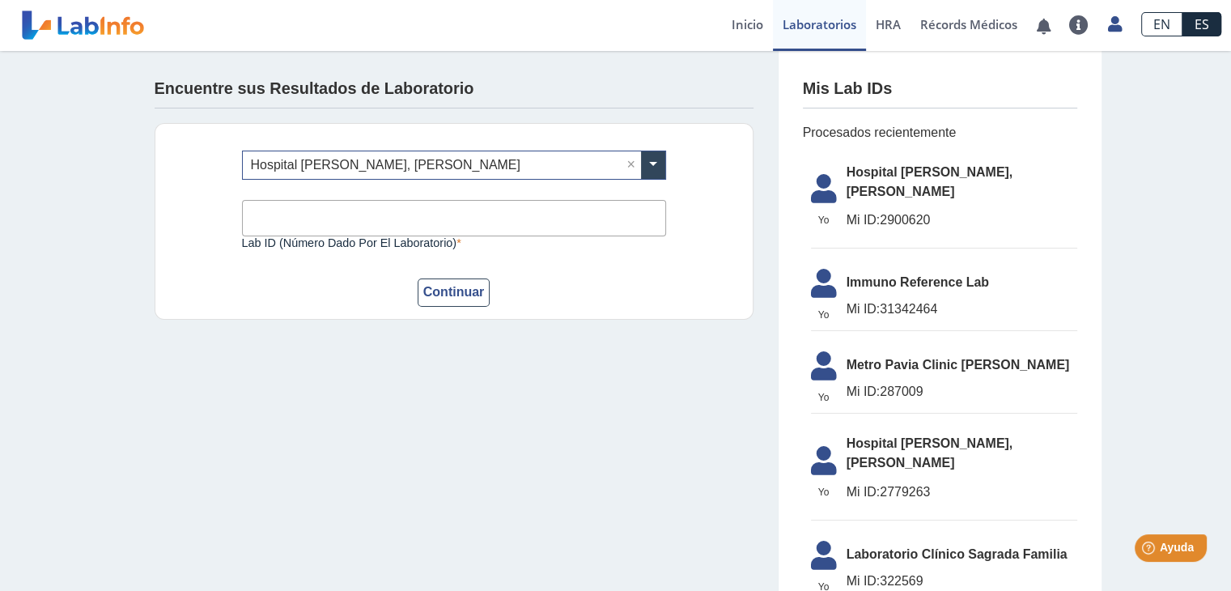
click at [370, 217] on input "Lab ID (número dado por el laboratorio)" at bounding box center [454, 218] width 424 height 36
type input "m"
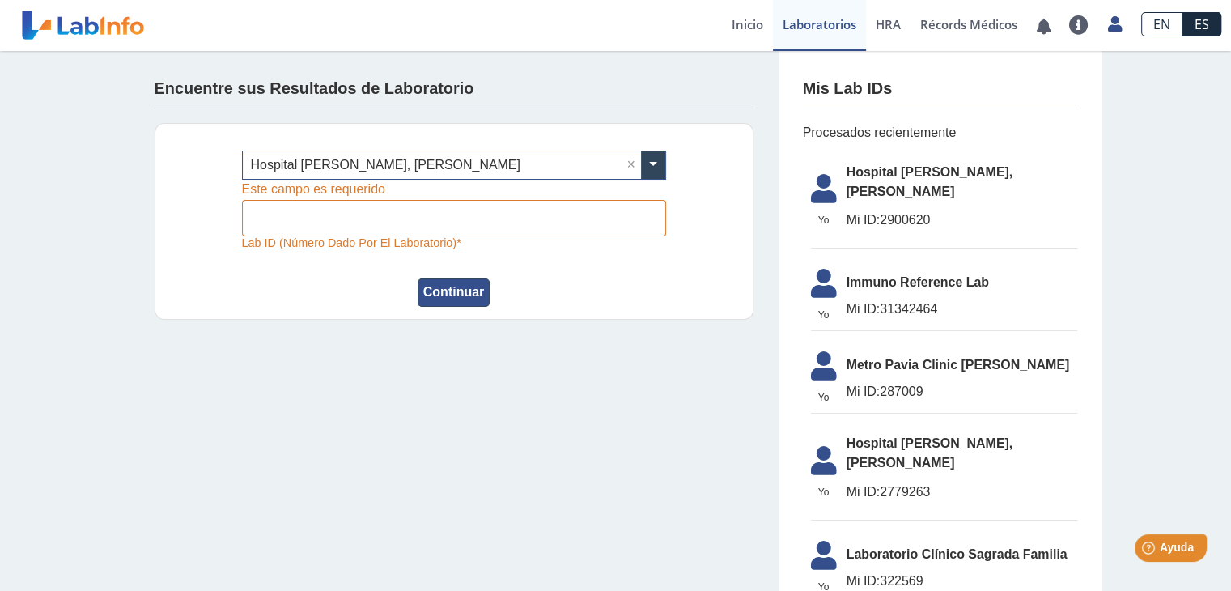
click at [429, 304] on button "Continuar" at bounding box center [454, 293] width 73 height 28
click at [747, 36] on link "Inicio" at bounding box center [747, 25] width 51 height 51
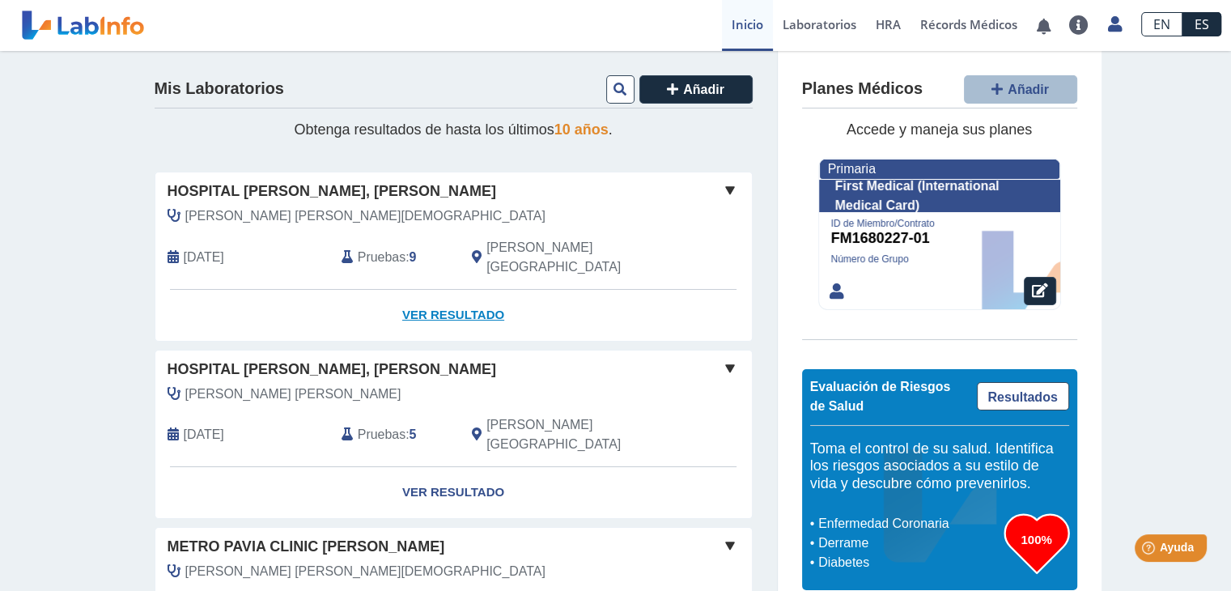
click at [466, 299] on link "Ver Resultado" at bounding box center [453, 315] width 597 height 51
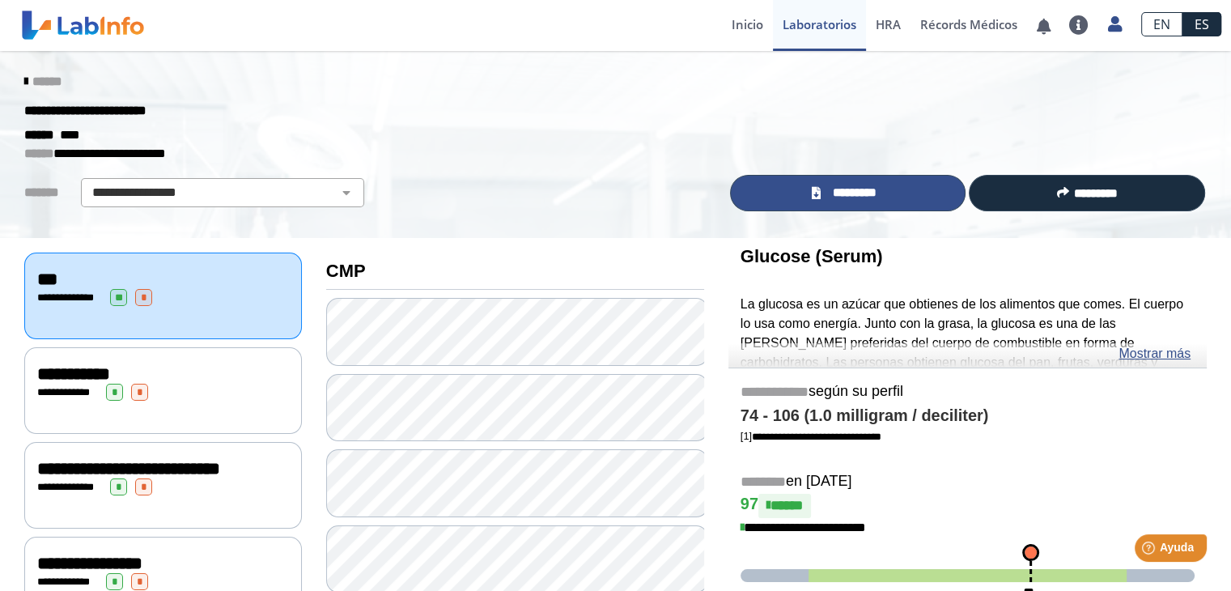
click at [847, 185] on span "*********" at bounding box center [854, 193] width 59 height 19
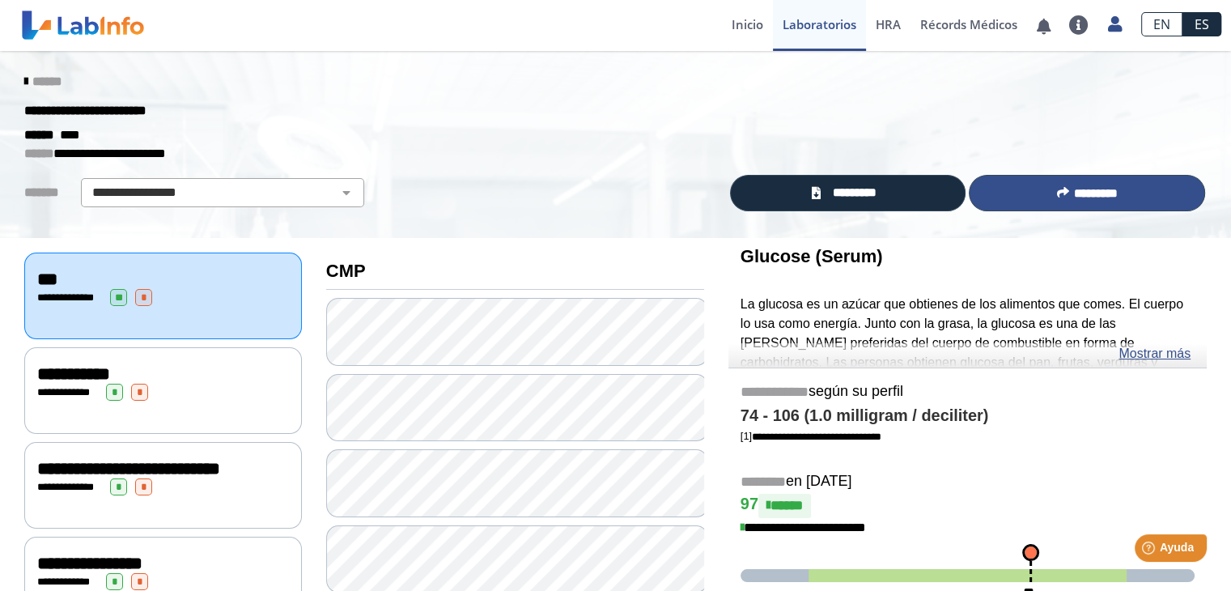
click at [1063, 199] on button "*********" at bounding box center [1087, 193] width 236 height 36
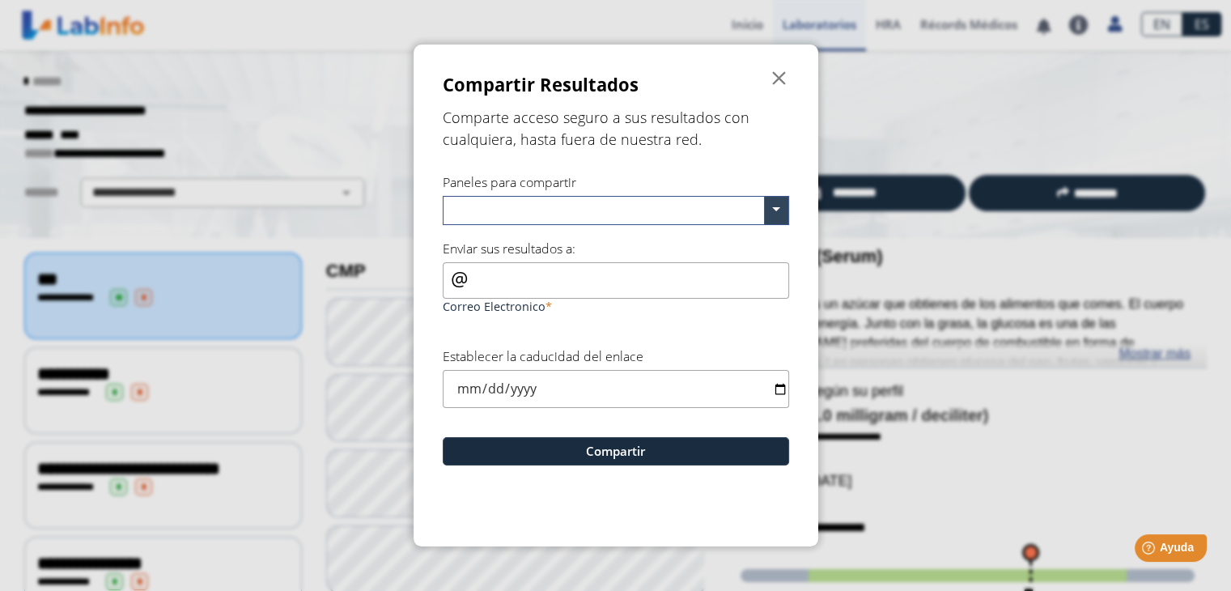
click at [537, 280] on input "Correo Electronico" at bounding box center [616, 280] width 347 height 36
type input "[EMAIL_ADDRESS][DOMAIN_NAME]"
click at [490, 391] on input "date" at bounding box center [616, 389] width 347 height 38
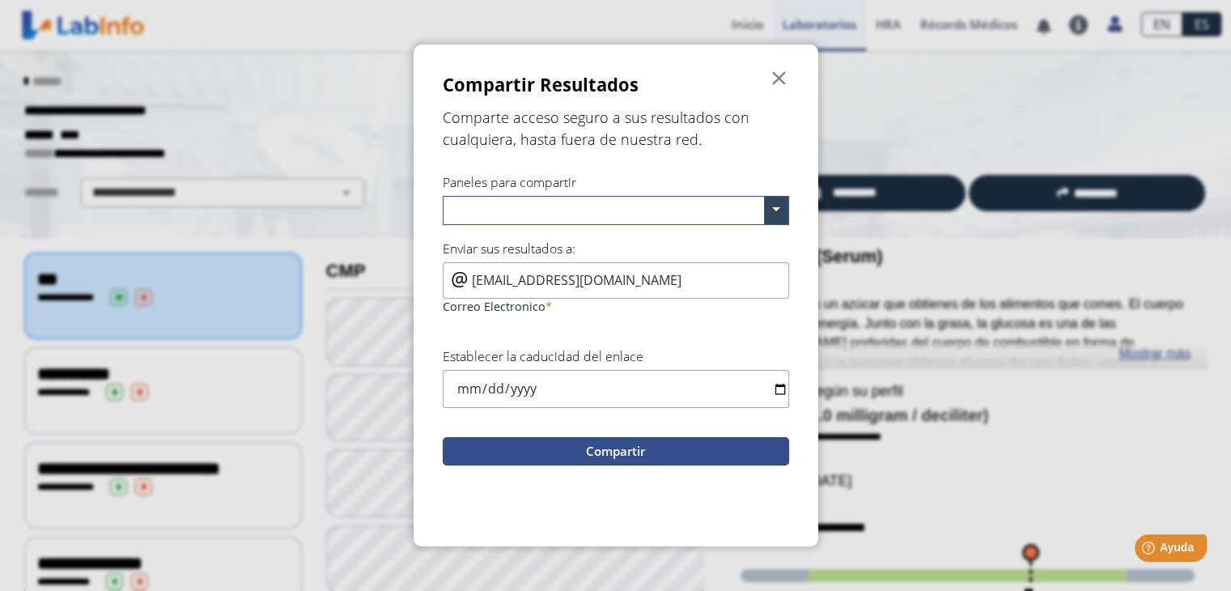
click at [530, 446] on button "Compartir" at bounding box center [616, 451] width 347 height 28
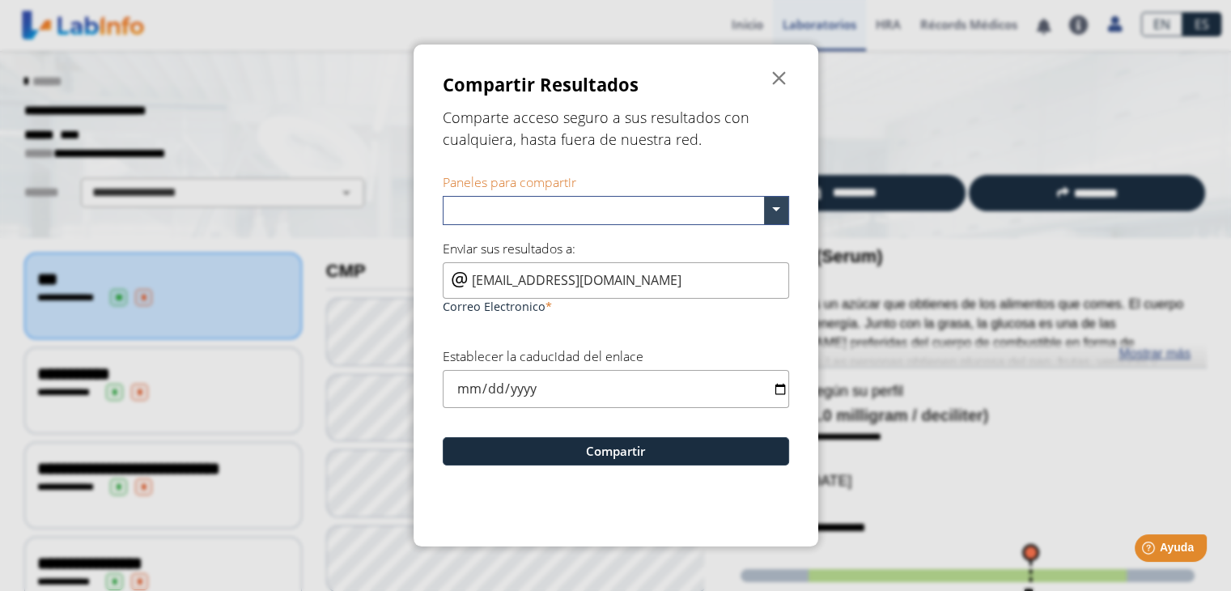
click at [470, 392] on input "date" at bounding box center [616, 389] width 347 height 38
click at [481, 389] on input "date" at bounding box center [616, 389] width 347 height 38
click at [483, 387] on input "[DATE]" at bounding box center [616, 389] width 347 height 38
type input "[DATE]"
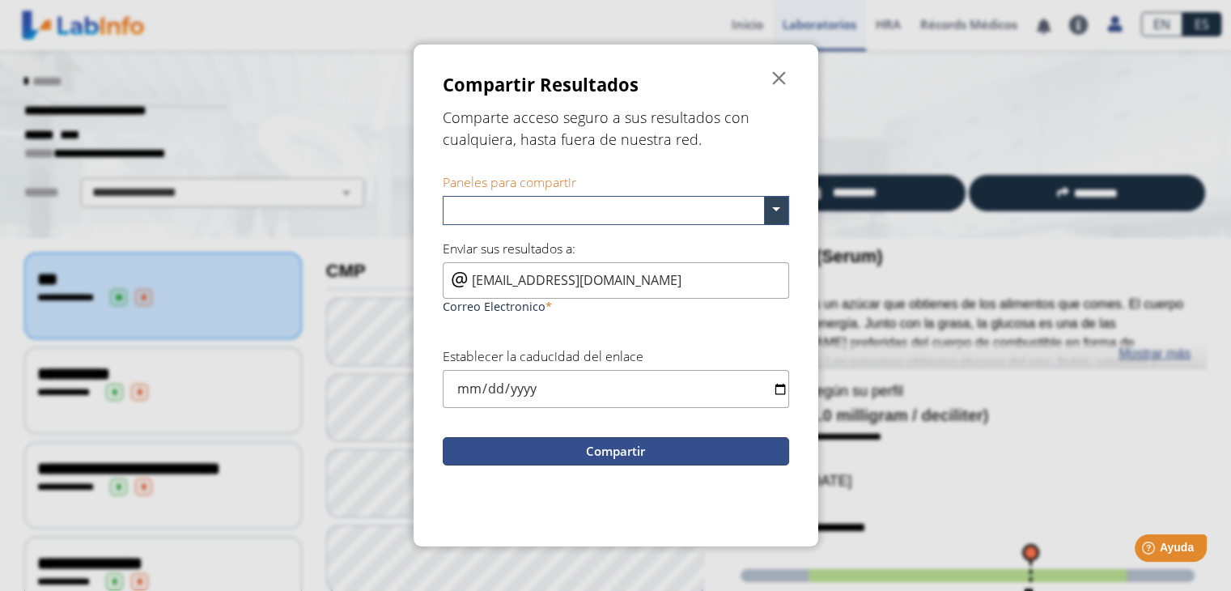
click at [569, 455] on button "Compartir" at bounding box center [616, 451] width 347 height 28
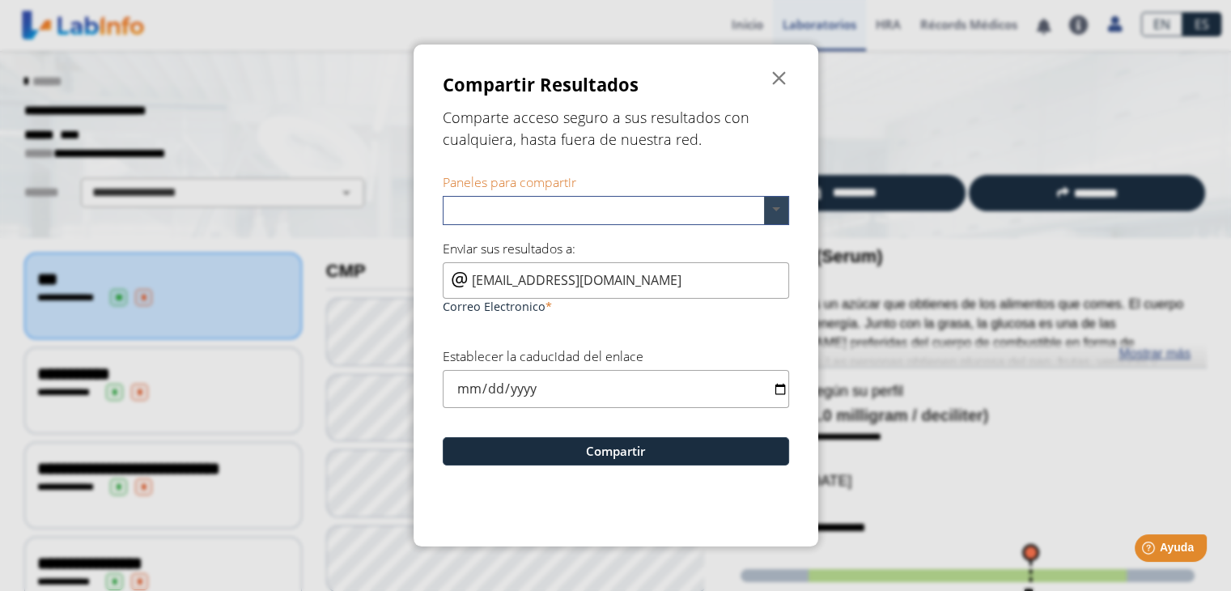
click at [771, 218] on span at bounding box center [776, 211] width 24 height 28
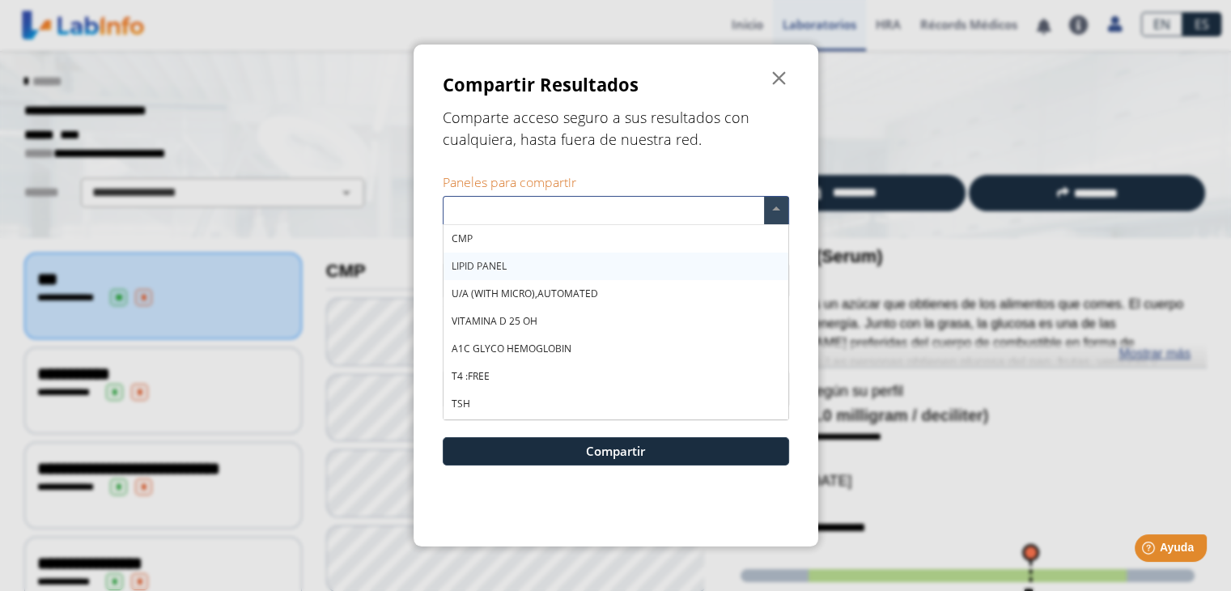
click at [481, 257] on div "LIPID PANEL" at bounding box center [616, 267] width 345 height 28
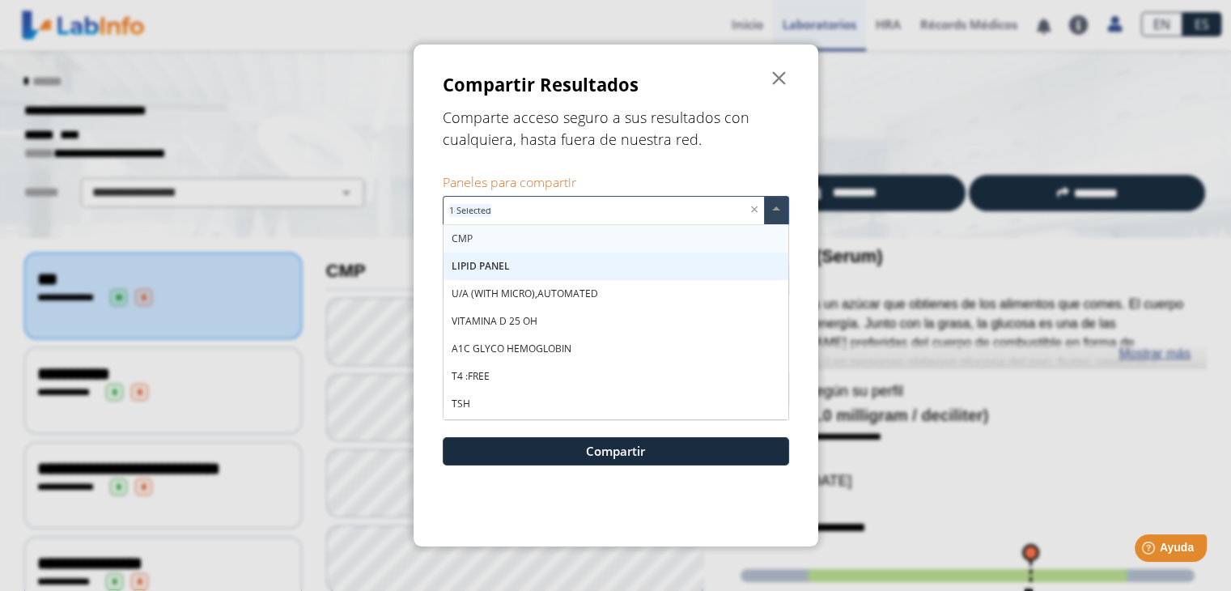
click at [462, 234] on span "CMP" at bounding box center [462, 239] width 21 height 14
click at [479, 297] on span "U/A (WITH MICRO),AUTOMATED" at bounding box center [525, 294] width 147 height 14
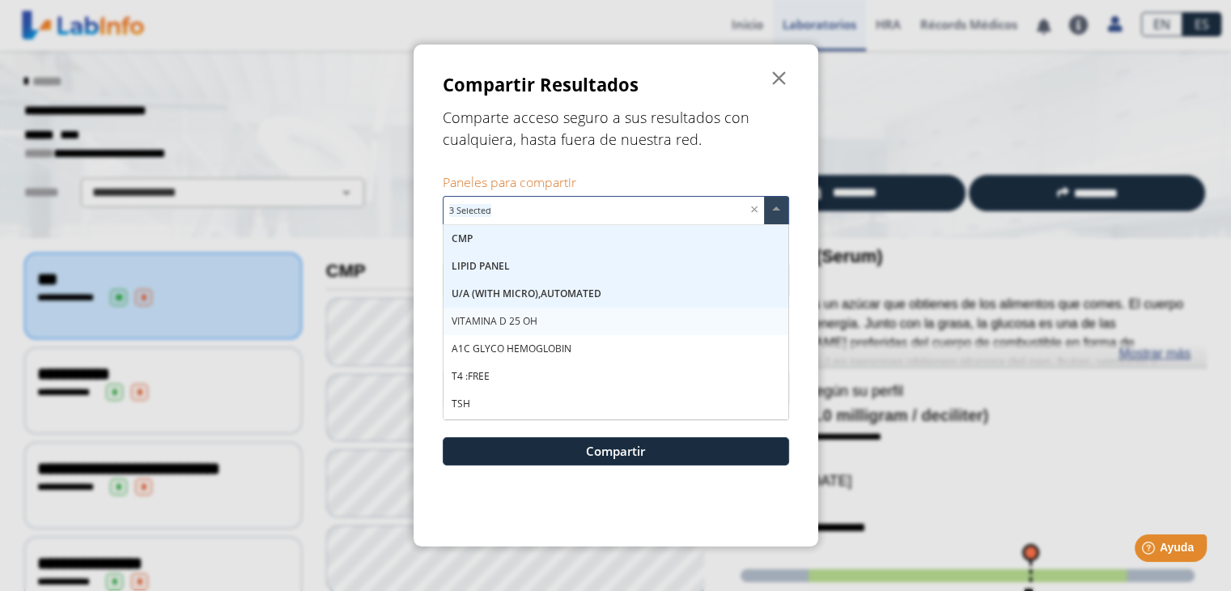
click at [488, 327] on span "VITAMINA D 25 OH" at bounding box center [495, 321] width 86 height 14
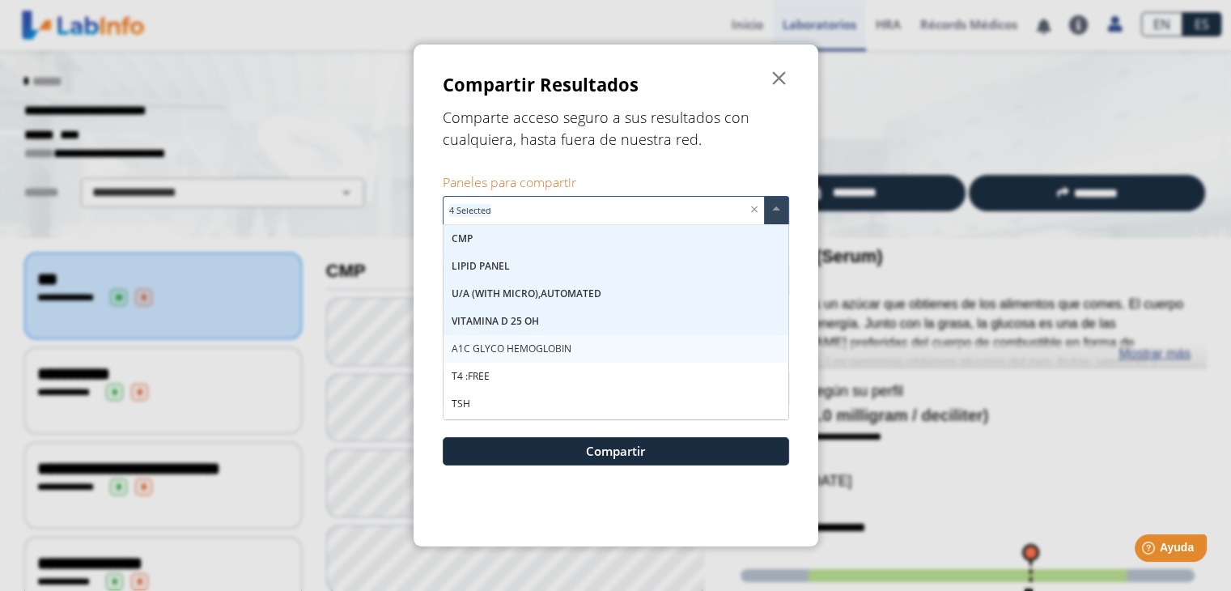
click at [487, 358] on div "A1C GLYCO HEMOGLOBIN" at bounding box center [616, 349] width 345 height 28
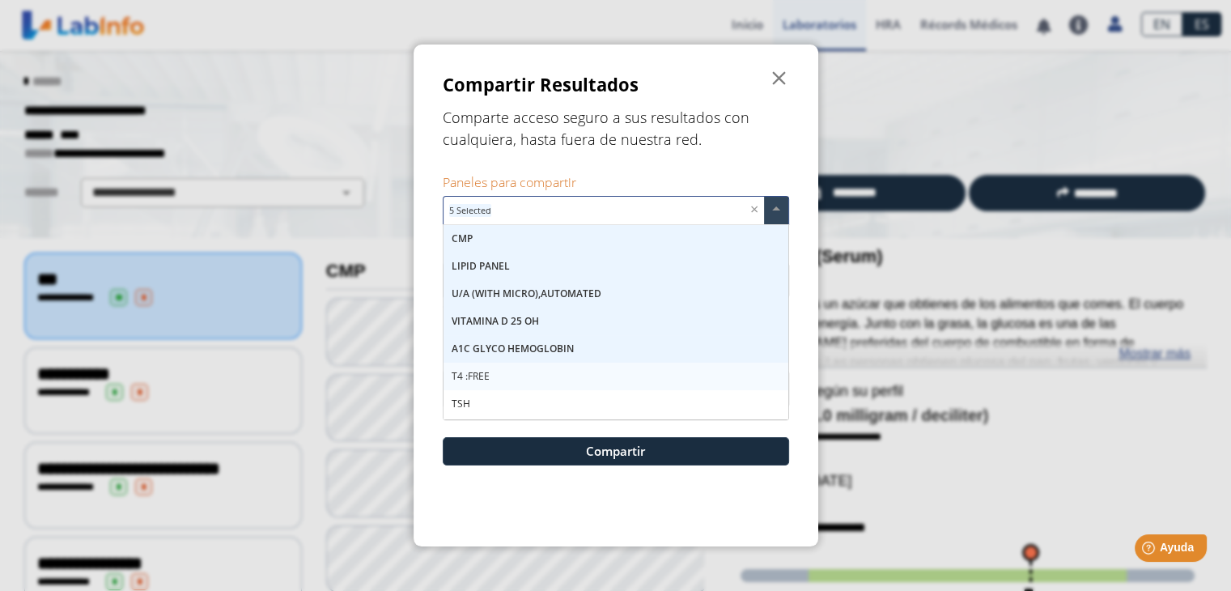
click at [479, 379] on span "T4 :FREE" at bounding box center [471, 376] width 38 height 14
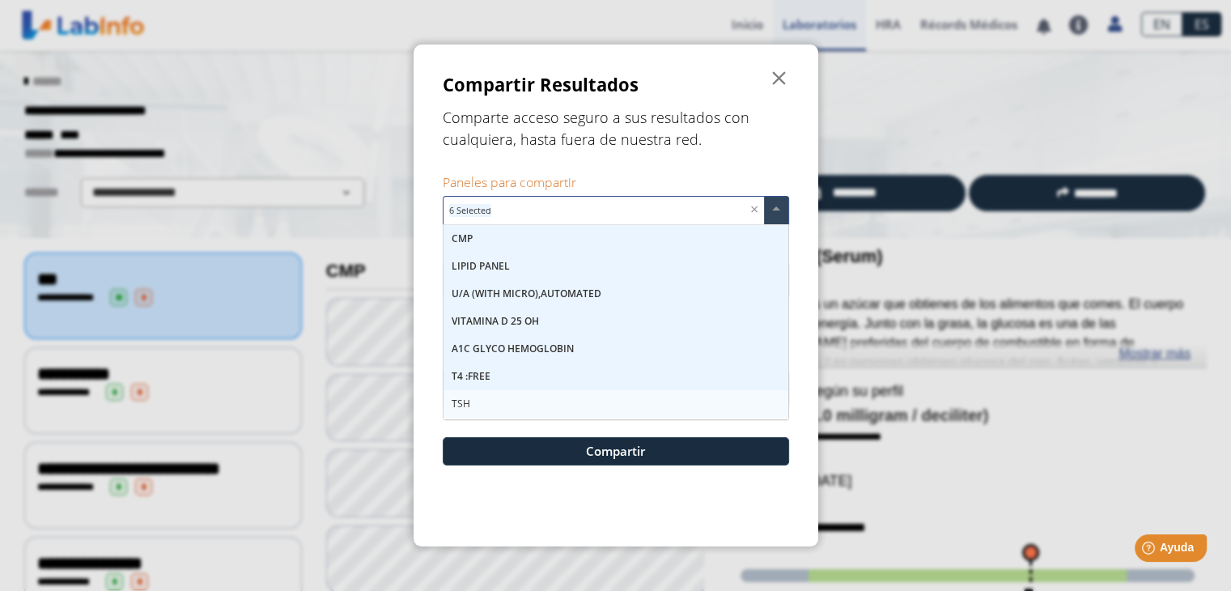
click at [466, 401] on span "TSH" at bounding box center [461, 404] width 19 height 14
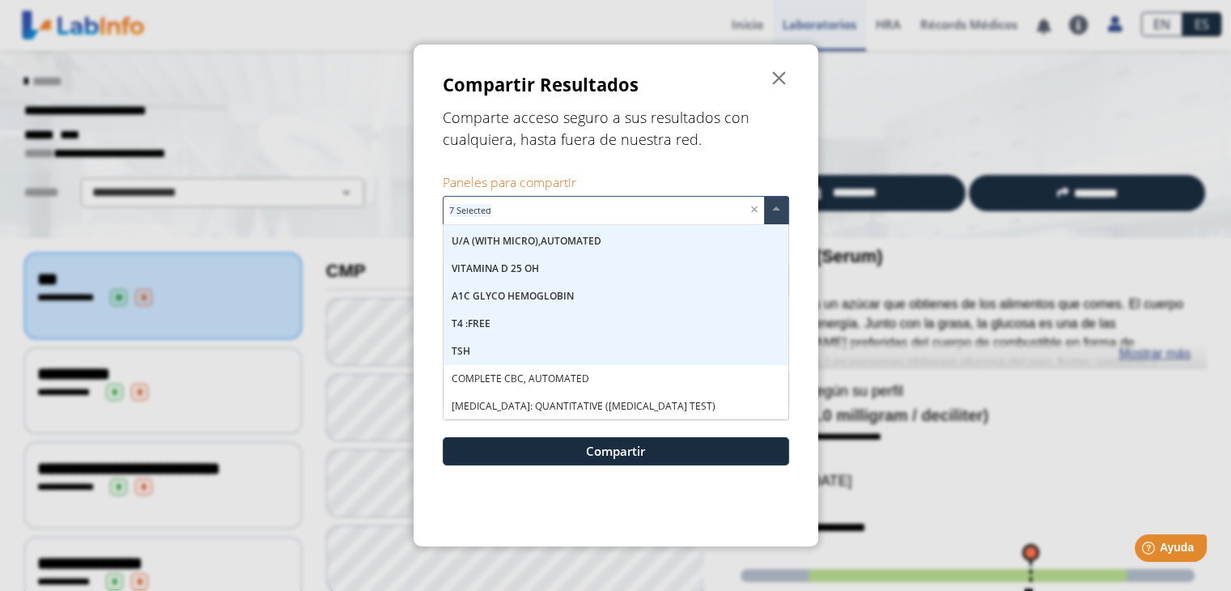
click at [570, 386] on div "COMPLETE CBC, AUTOMATED" at bounding box center [616, 379] width 345 height 28
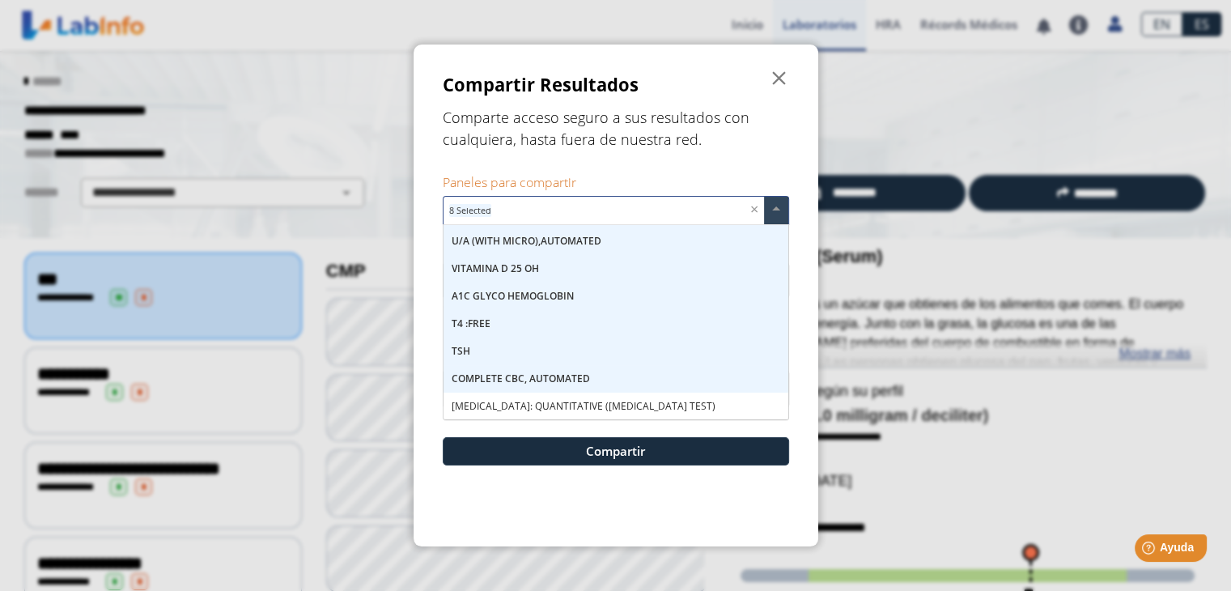
click at [553, 409] on span "[MEDICAL_DATA]: QUANTITATIVE ([MEDICAL_DATA] TEST)" at bounding box center [584, 406] width 264 height 14
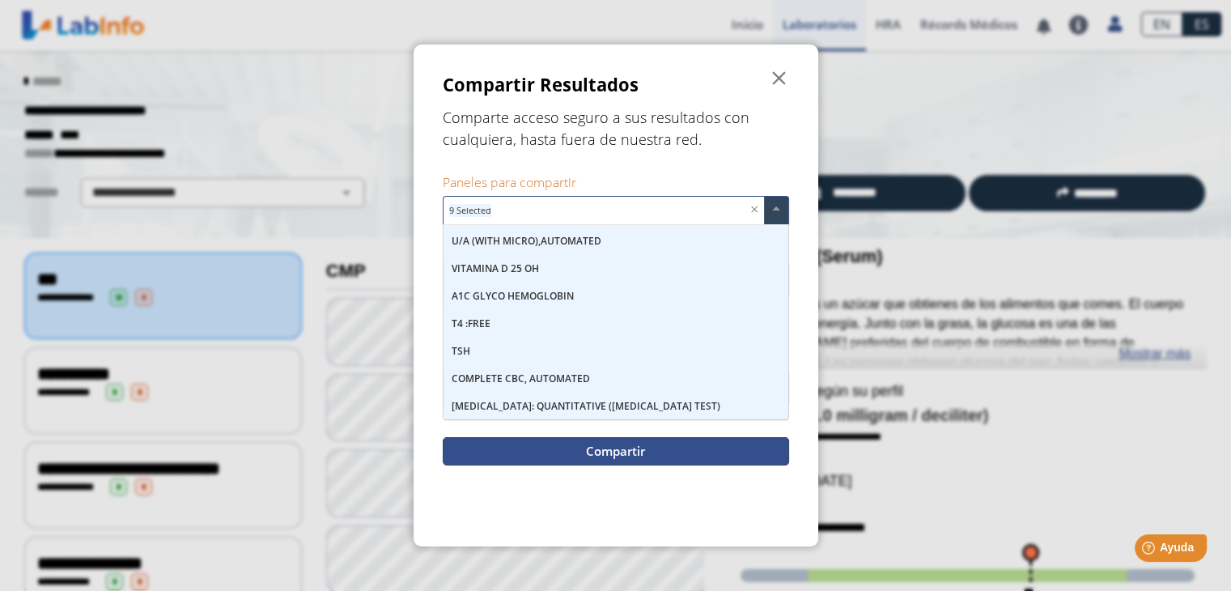
click at [602, 456] on button "Compartir" at bounding box center [616, 451] width 347 height 28
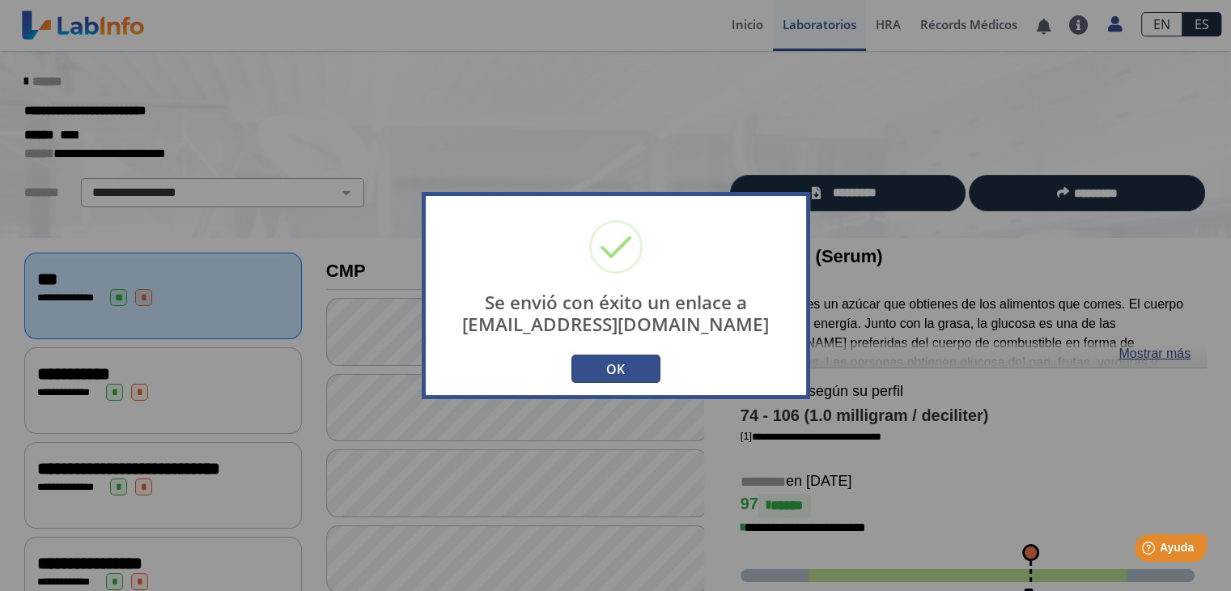
click at [606, 373] on button "OK" at bounding box center [616, 369] width 89 height 28
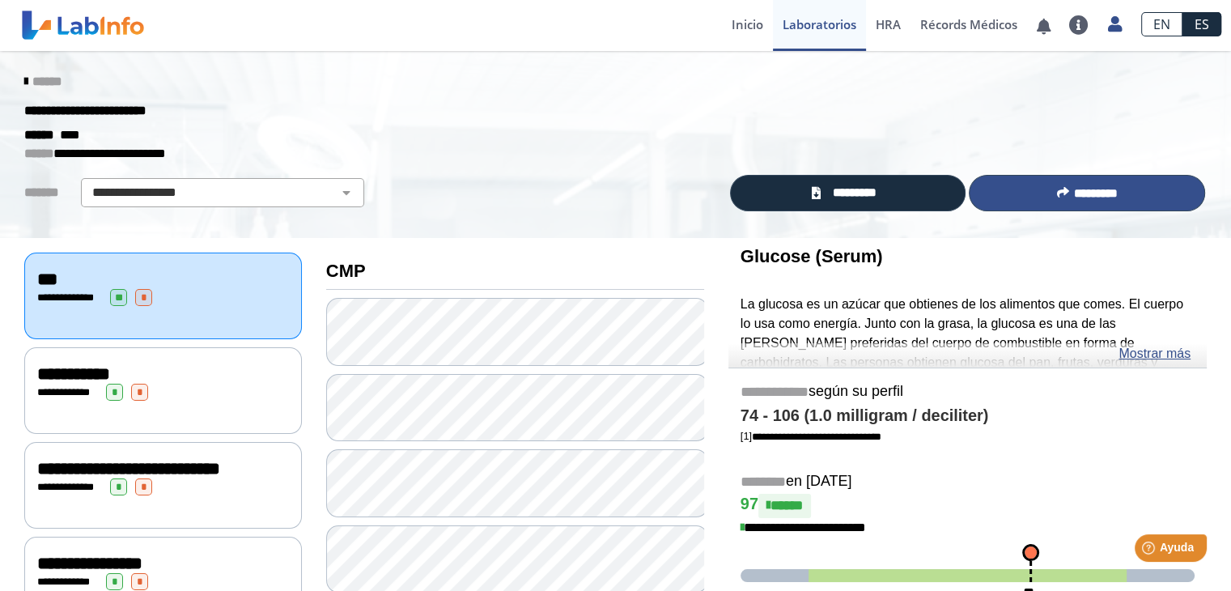
click at [1124, 185] on button "*********" at bounding box center [1087, 193] width 236 height 36
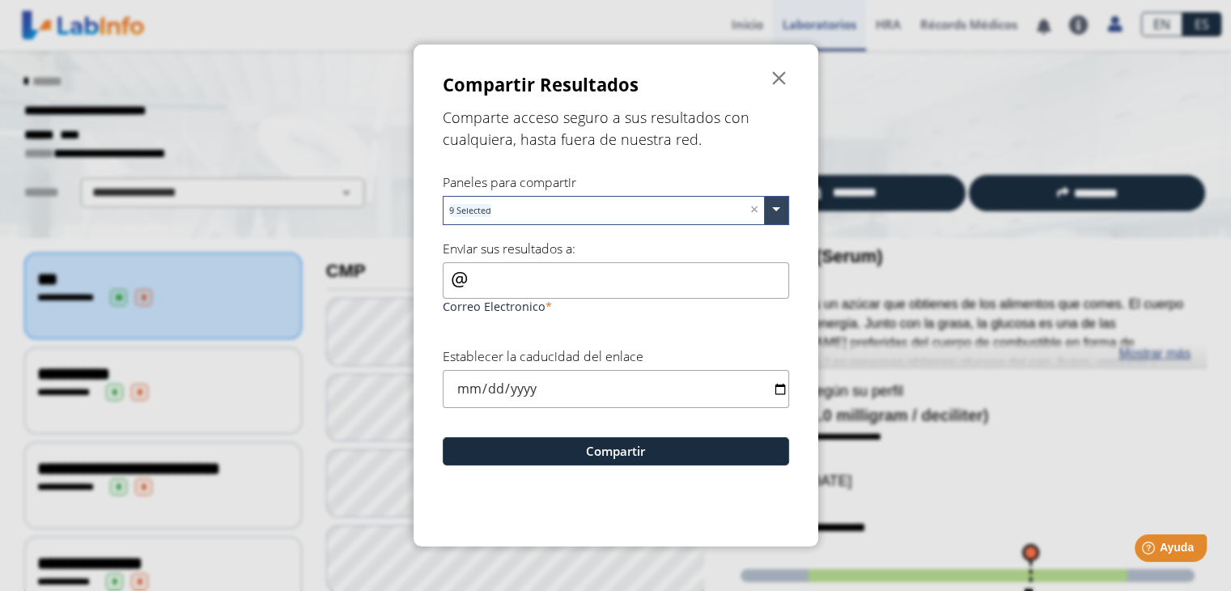
click at [518, 276] on input "Correo Electronico" at bounding box center [616, 280] width 347 height 36
type input "aencsp"
click at [778, 84] on span "" at bounding box center [779, 78] width 19 height 19
